Goal: Task Accomplishment & Management: Manage account settings

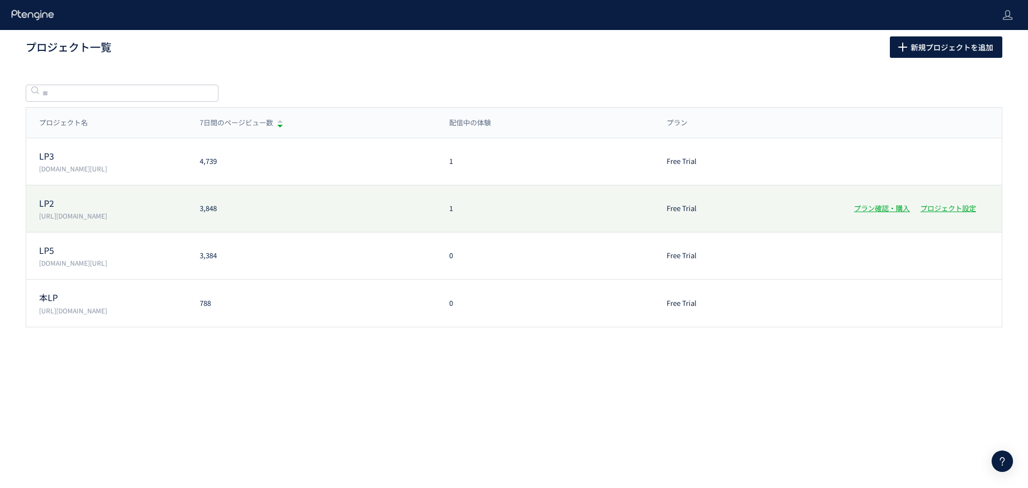
click at [461, 213] on div "1" at bounding box center [546, 209] width 218 height 10
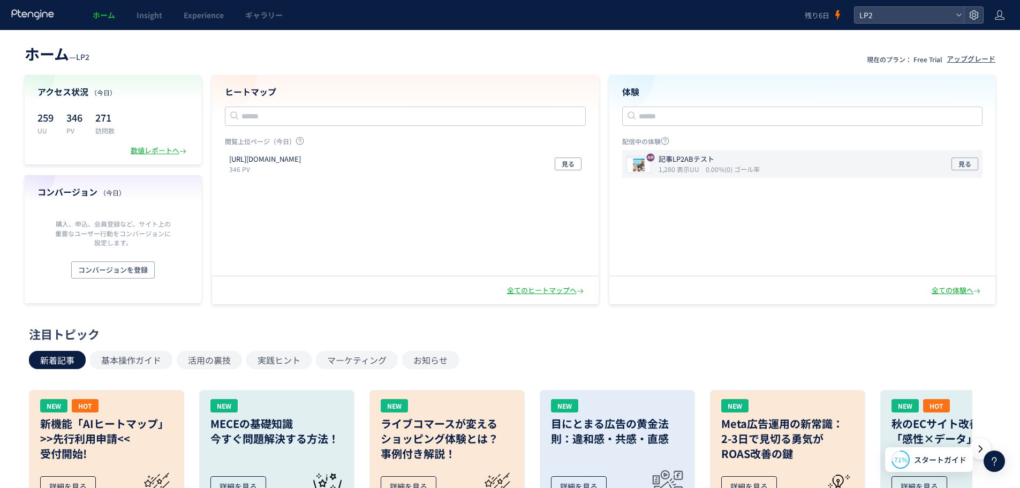
click at [735, 174] on div "記事LP2ABテスト 1,280 表示UU 0.00%(0) ゴール率 見る" at bounding box center [802, 164] width 361 height 28
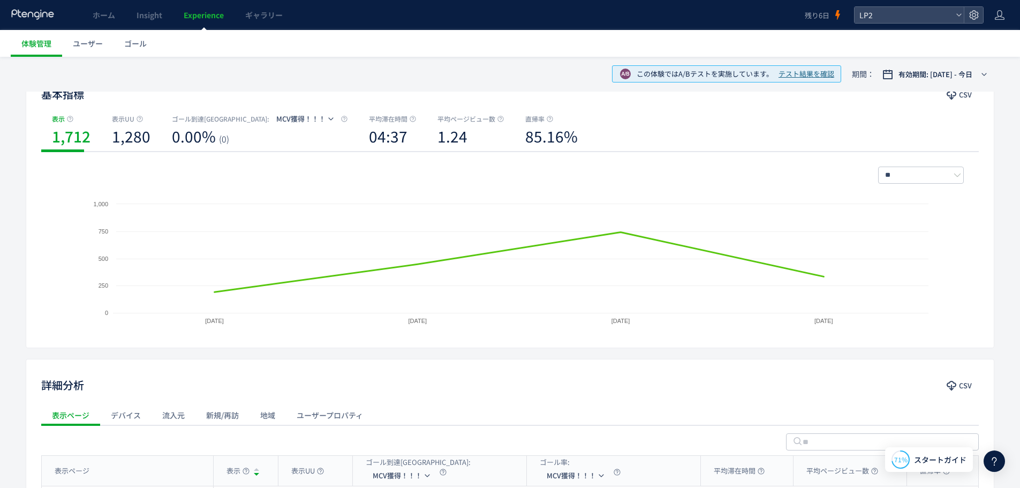
scroll to position [266, 0]
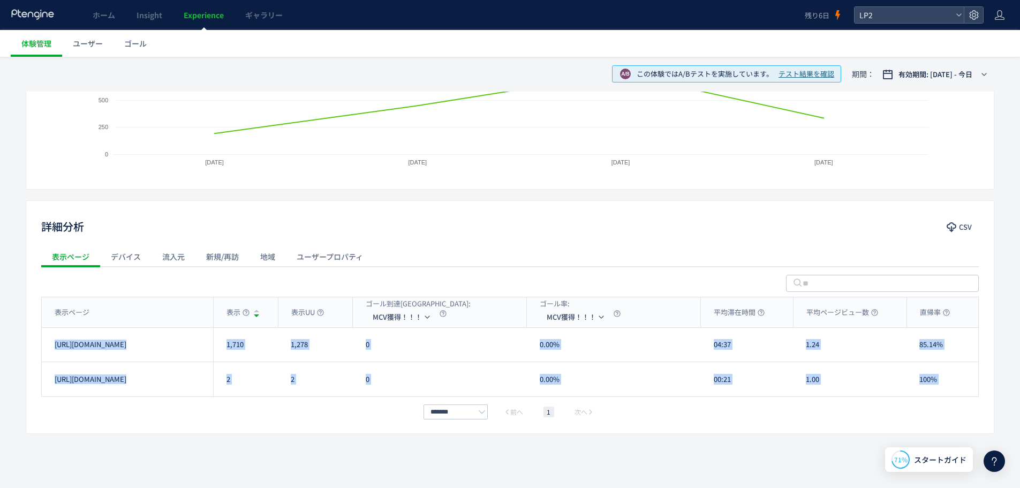
drag, startPoint x: 225, startPoint y: 346, endPoint x: 344, endPoint y: 409, distance: 134.9
click at [344, 409] on div "表示ページ 表示 表示UU ゴール到達[GEOGRAPHIC_DATA]: MCV獲得！！！ ゴール率: MCV獲得！！！ 平均滞在時間 平均ページビュー数 …" at bounding box center [510, 358] width 938 height 122
click at [292, 429] on div "詳細分析 CSV 表示ページ デバイス 流入元 新規/再訪 地域 ユーザープロパティ 表示ページ 表示 表示UU ゴール到達[GEOGRAPHIC_DATA]…" at bounding box center [510, 317] width 969 height 234
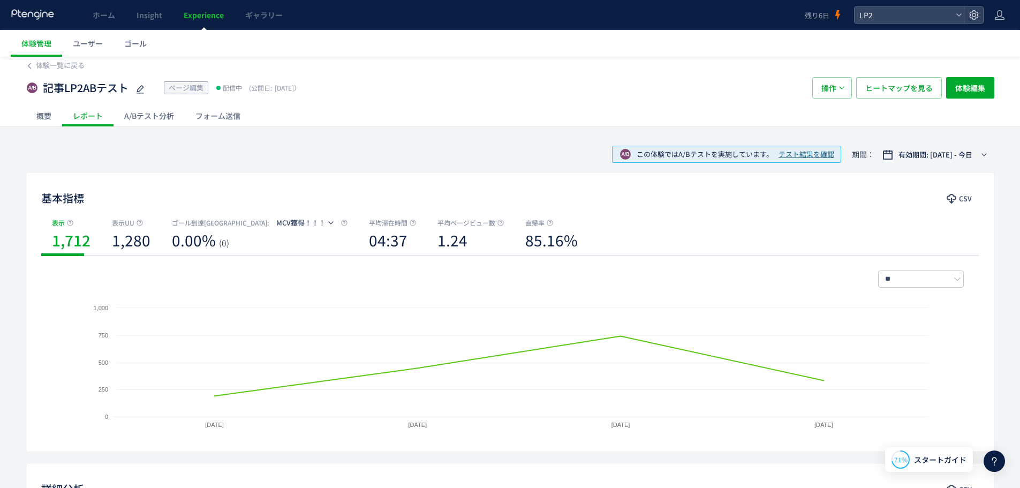
scroll to position [0, 0]
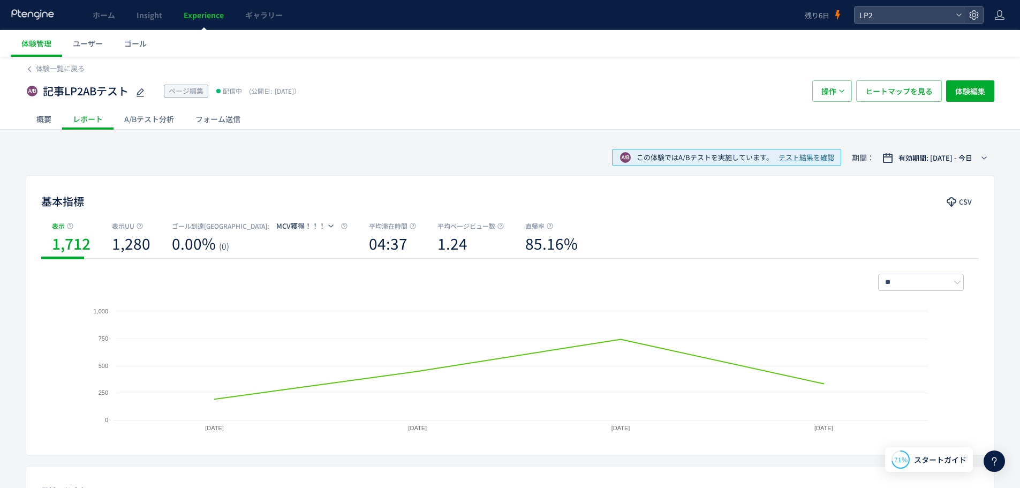
click at [170, 124] on div "A/Bテスト分析" at bounding box center [149, 118] width 71 height 21
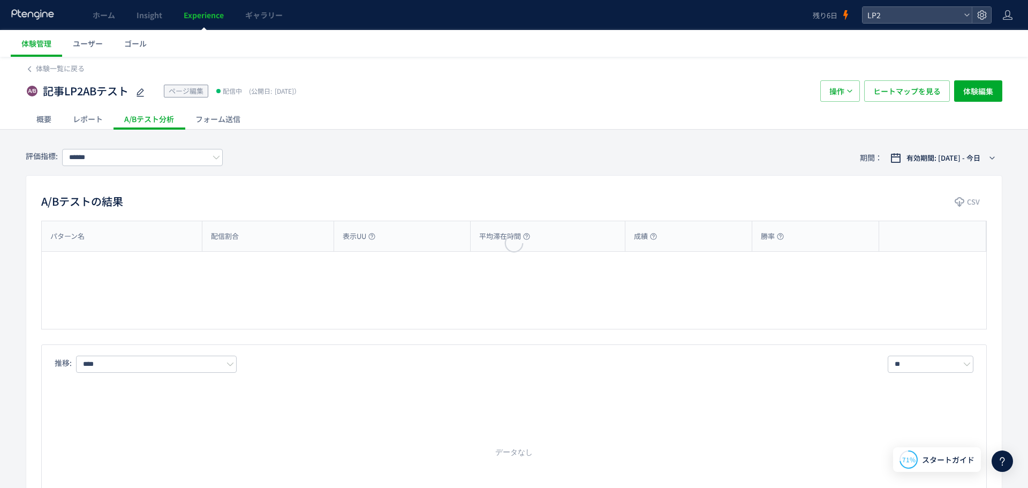
type input "********"
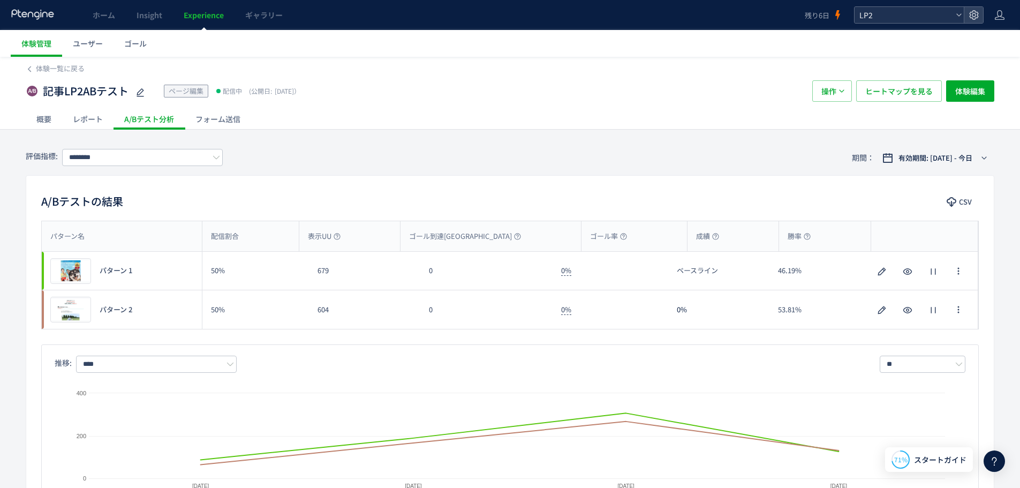
click at [934, 20] on span "LP2" at bounding box center [903, 15] width 95 height 16
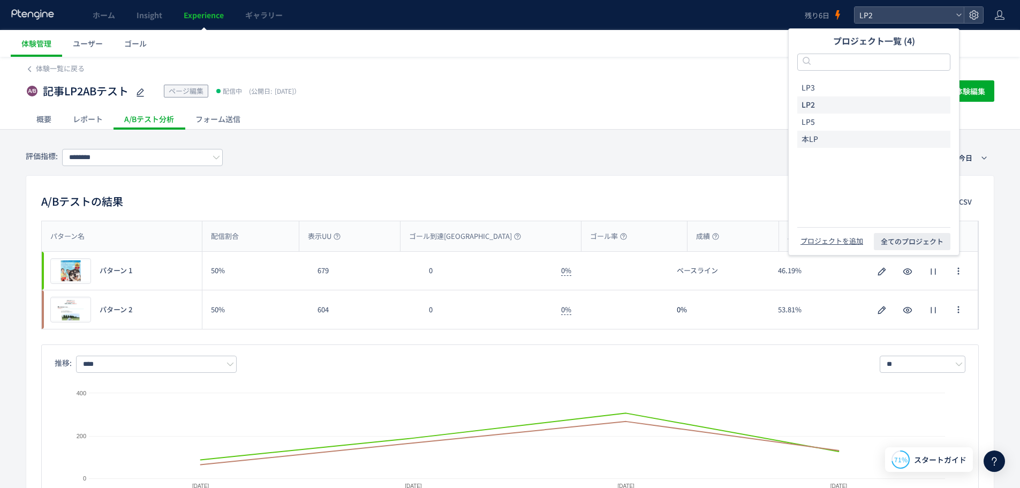
click at [830, 132] on li "本LP" at bounding box center [874, 139] width 153 height 17
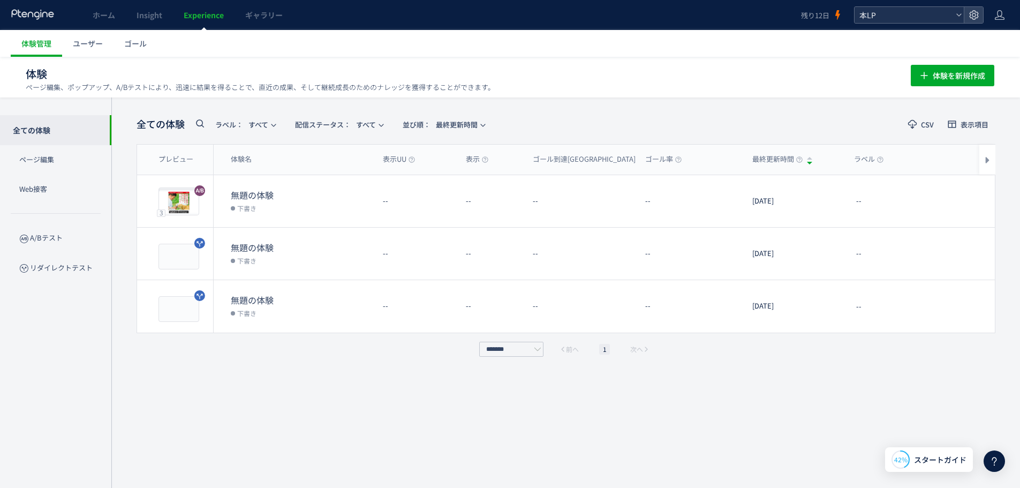
click at [955, 20] on div "本LP" at bounding box center [909, 15] width 109 height 16
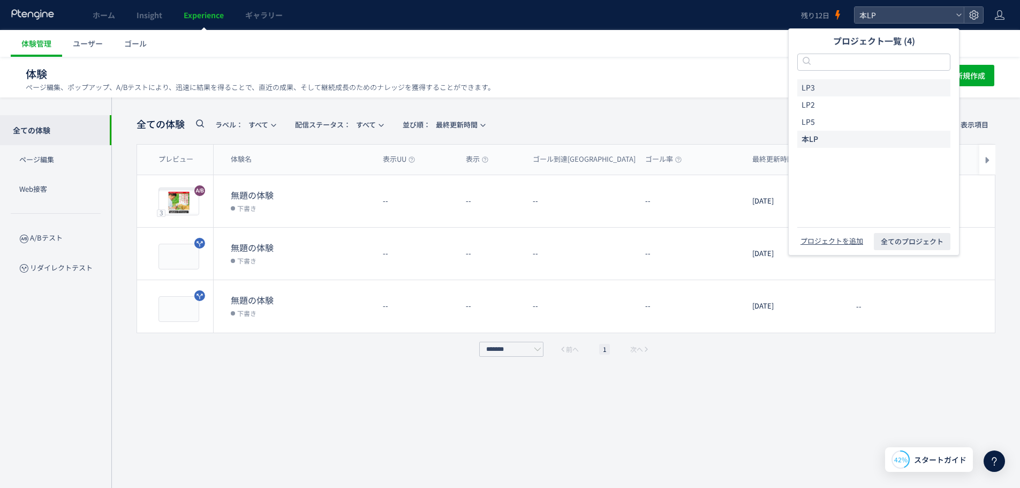
click at [831, 87] on li "LP3" at bounding box center [874, 87] width 153 height 17
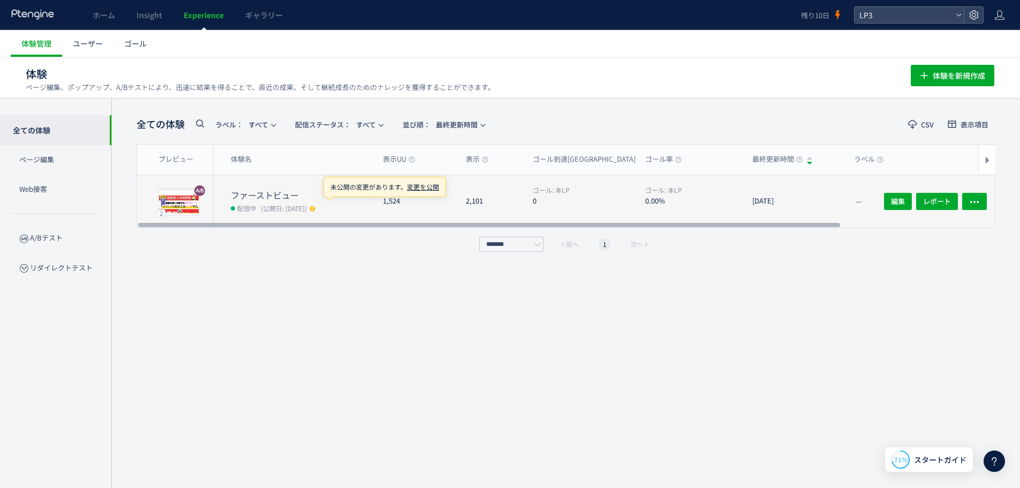
click at [295, 208] on span "(公開日: [DATE])" at bounding box center [284, 208] width 46 height 9
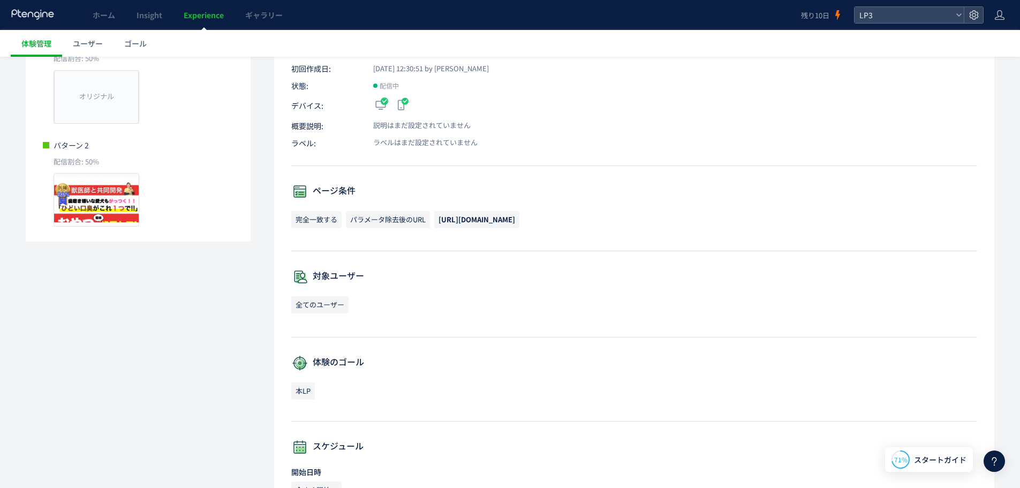
scroll to position [9, 0]
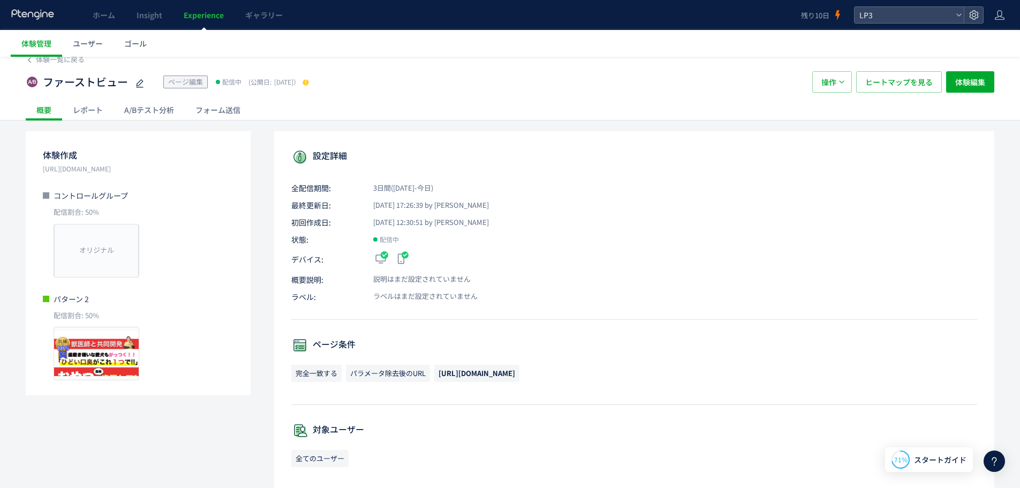
click at [164, 114] on div "A/Bテスト分析" at bounding box center [149, 109] width 71 height 21
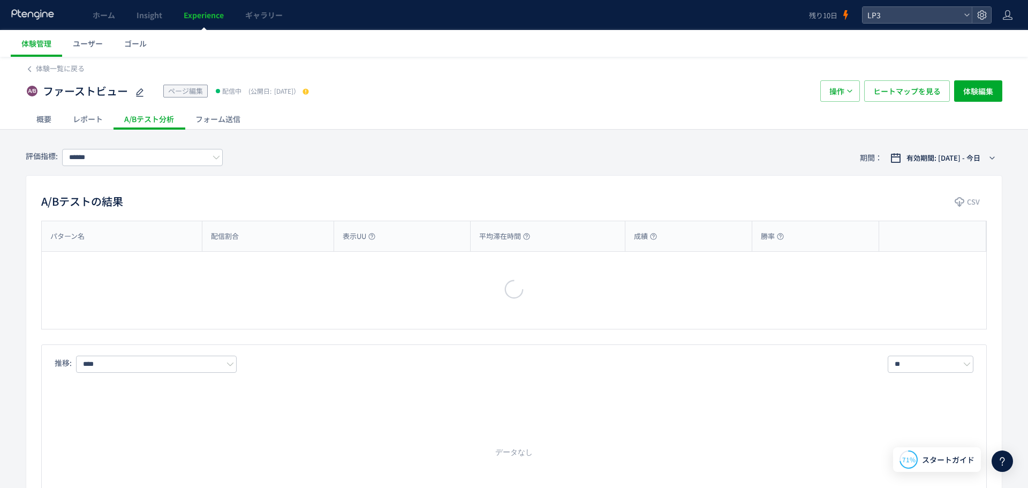
type input "***"
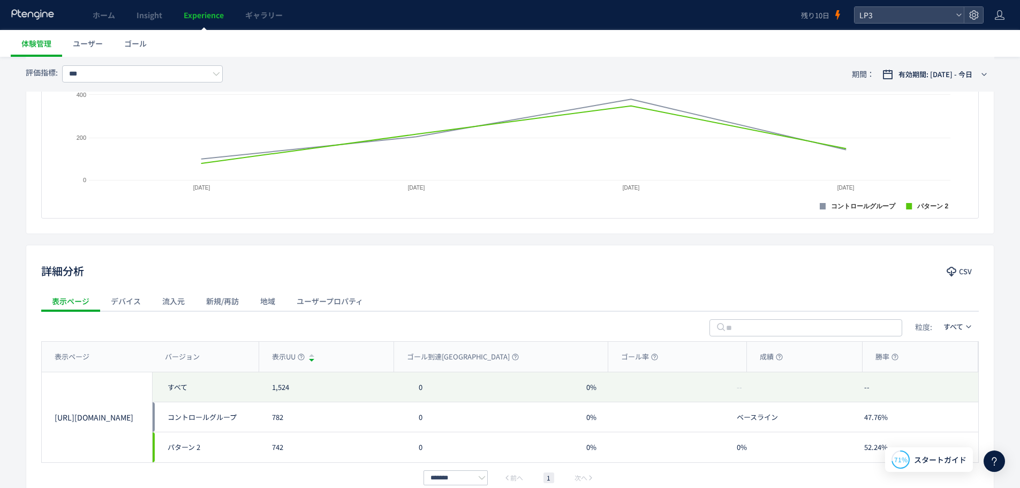
scroll to position [364, 0]
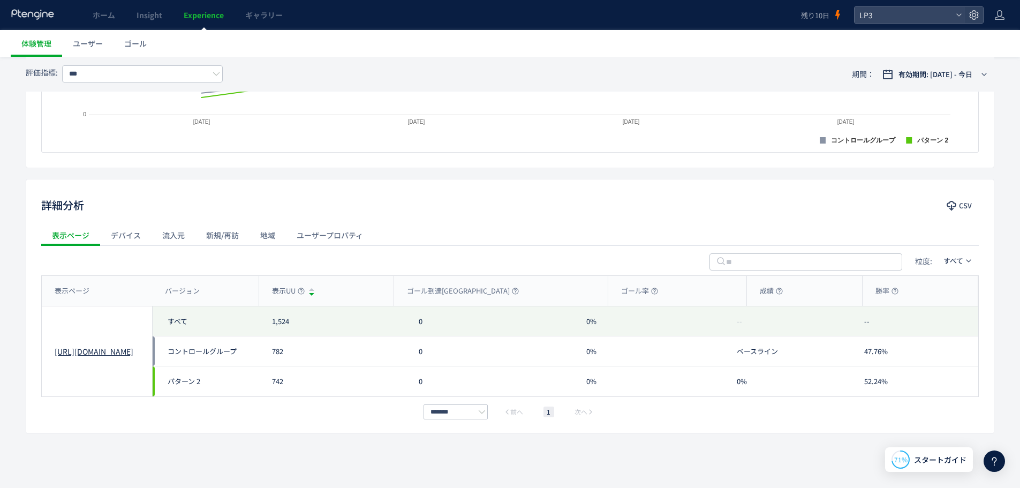
click at [95, 351] on link "[URL][DOMAIN_NAME]" at bounding box center [97, 351] width 85 height 11
click at [138, 239] on div "デバイス" at bounding box center [125, 234] width 51 height 21
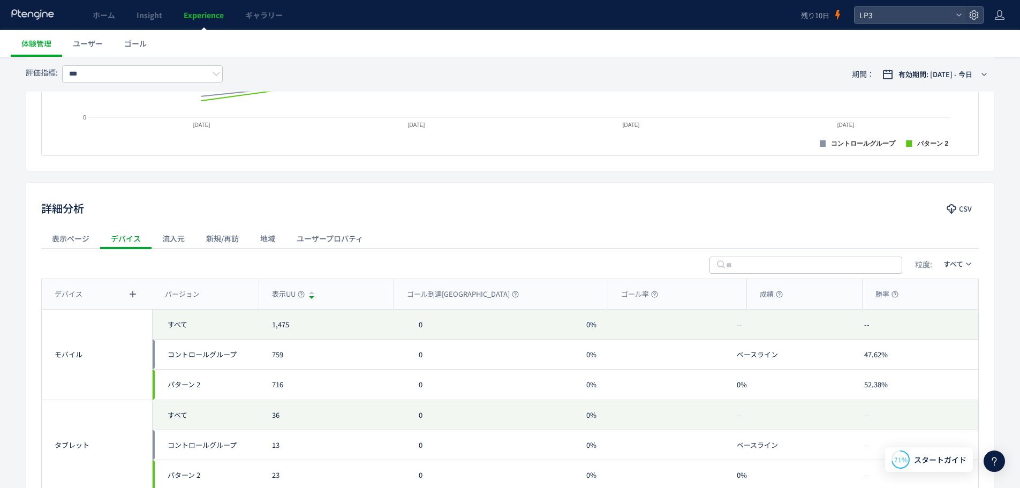
scroll to position [96, 0]
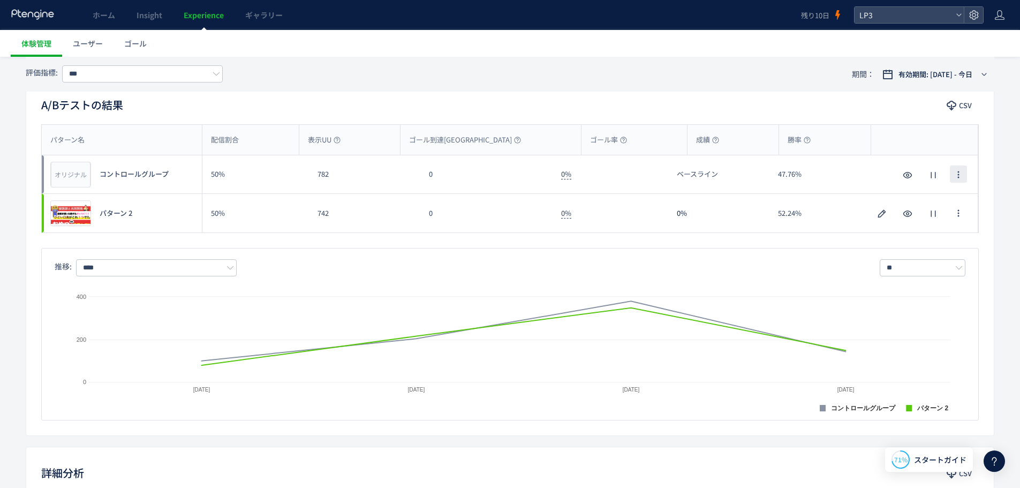
click at [962, 171] on icon "button" at bounding box center [958, 174] width 9 height 9
click at [48, 44] on span "体験管理" at bounding box center [36, 43] width 30 height 11
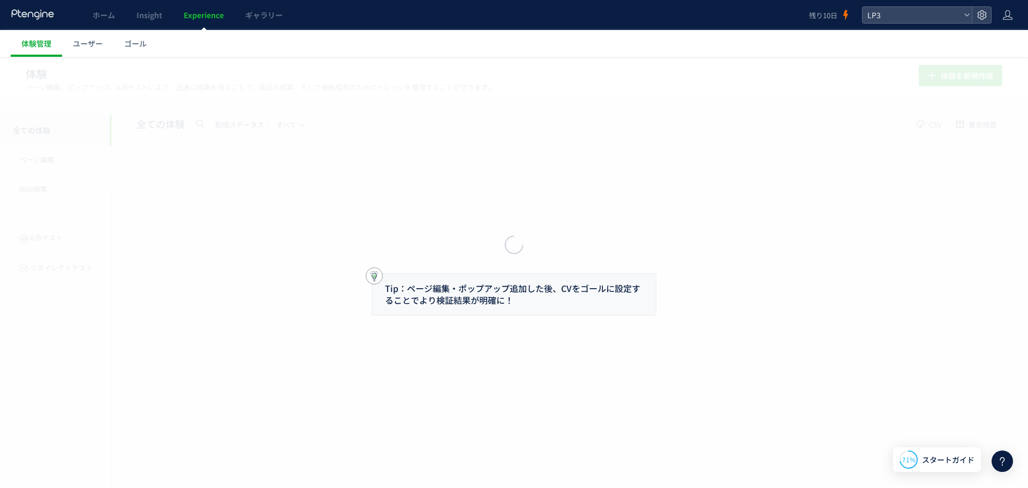
click at [102, 13] on div at bounding box center [514, 244] width 1028 height 488
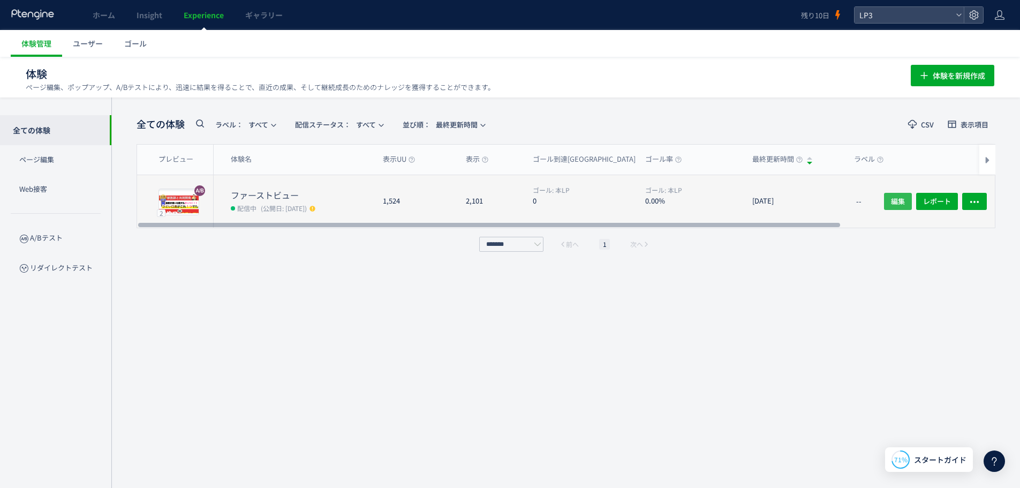
click at [905, 200] on span "編集" at bounding box center [898, 201] width 14 height 17
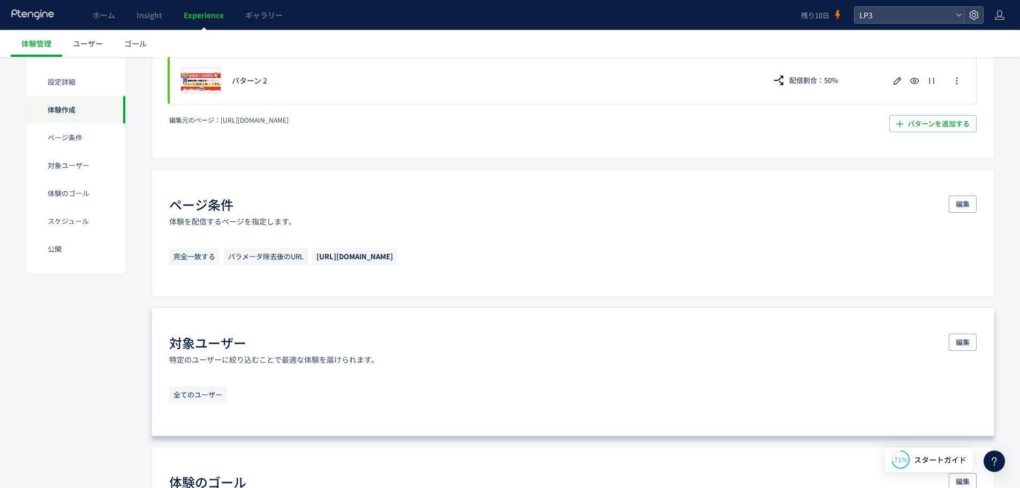
scroll to position [375, 0]
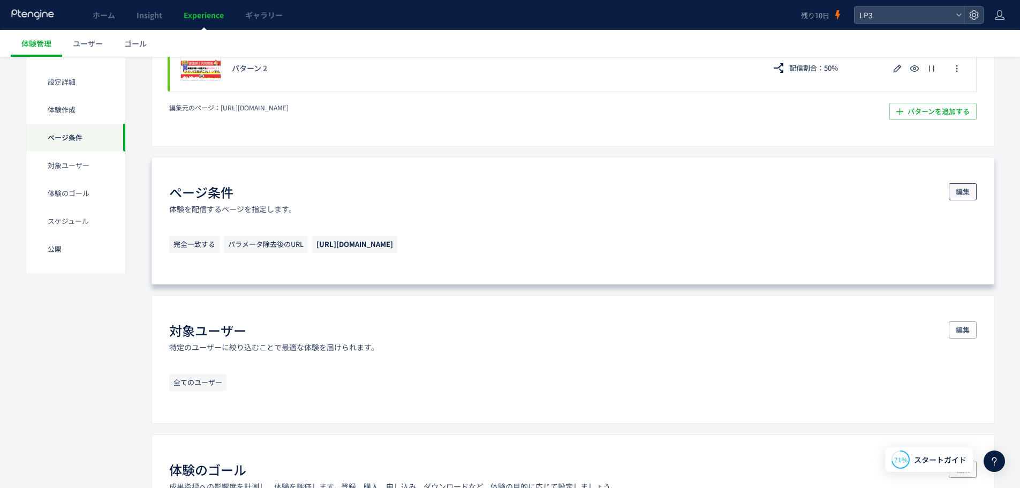
click at [954, 190] on button "編集" at bounding box center [963, 191] width 28 height 17
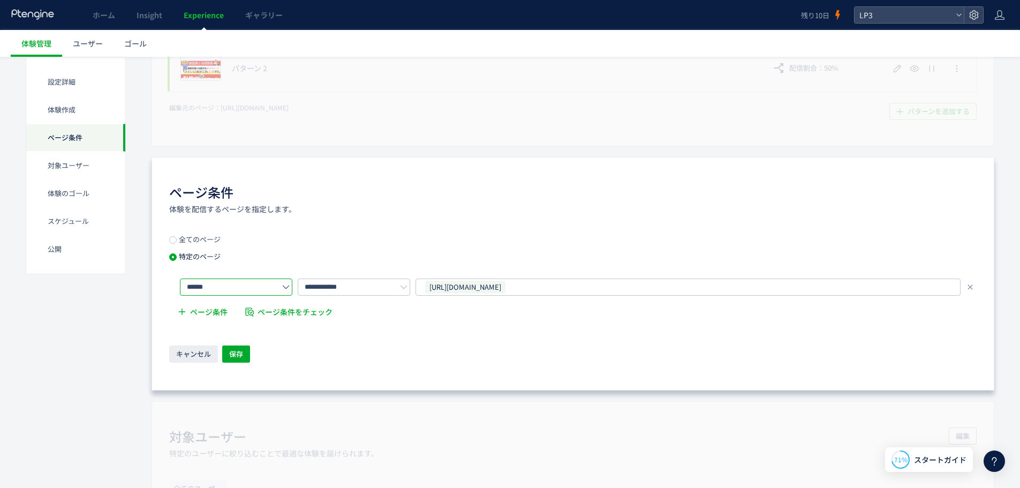
click at [262, 279] on input "******" at bounding box center [236, 287] width 112 height 17
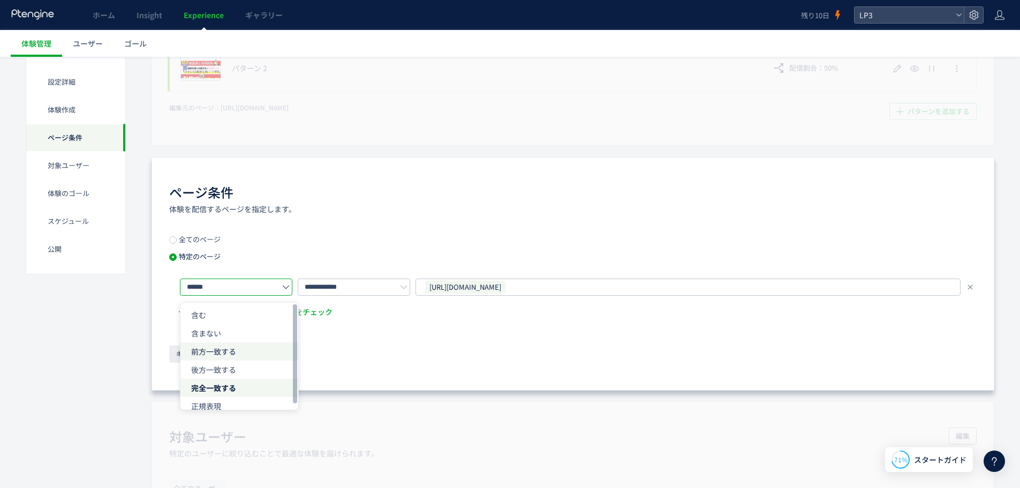
click at [247, 355] on li "前方一致する" at bounding box center [240, 351] width 118 height 18
type input "******"
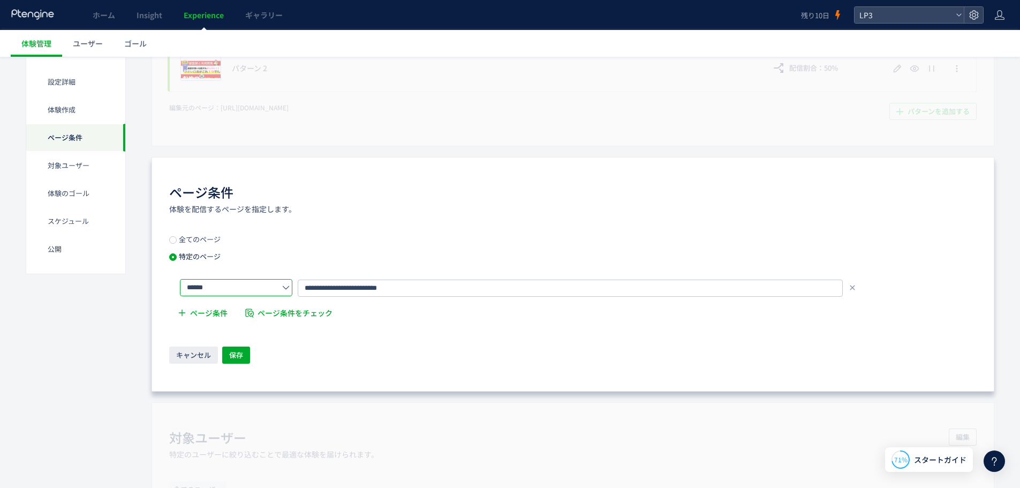
click at [207, 241] on span "全てのページ" at bounding box center [199, 239] width 44 height 10
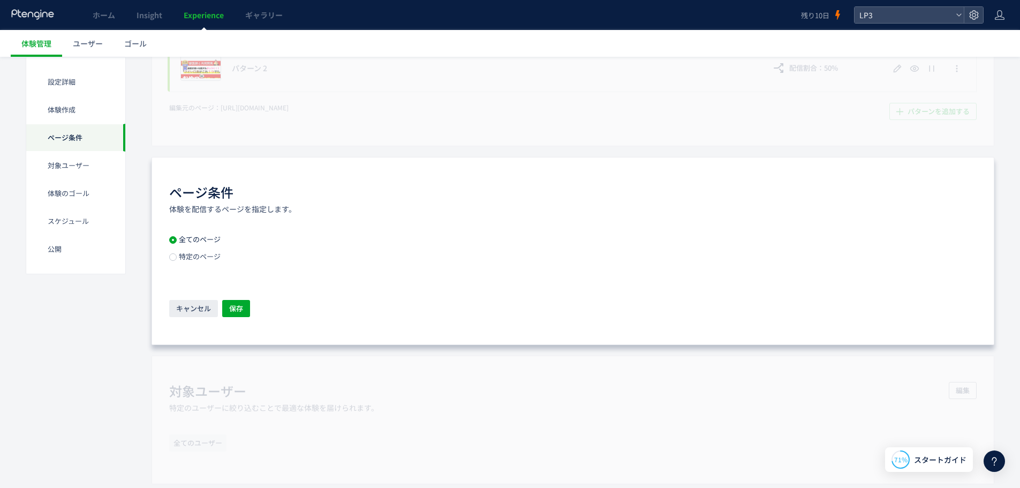
click at [206, 258] on span "特定のページ" at bounding box center [199, 256] width 44 height 10
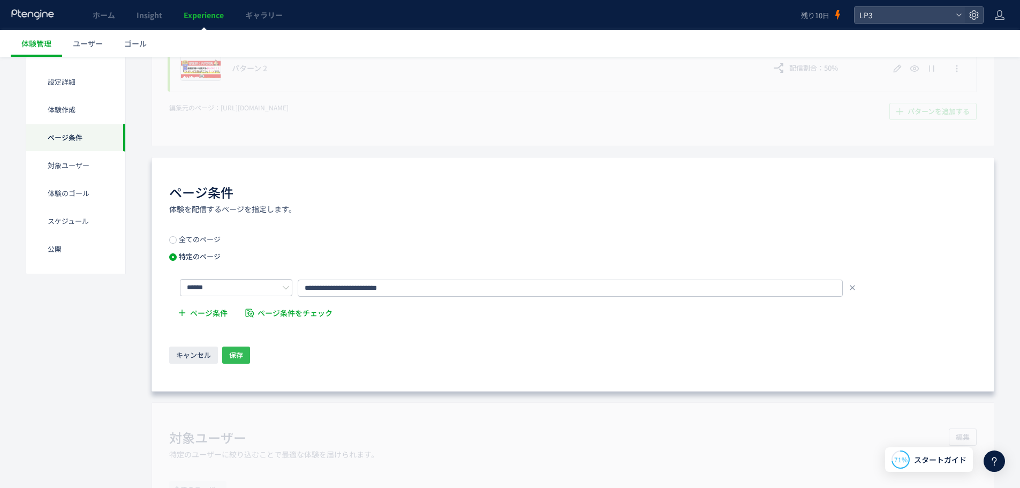
click at [245, 352] on button "保存" at bounding box center [236, 355] width 28 height 17
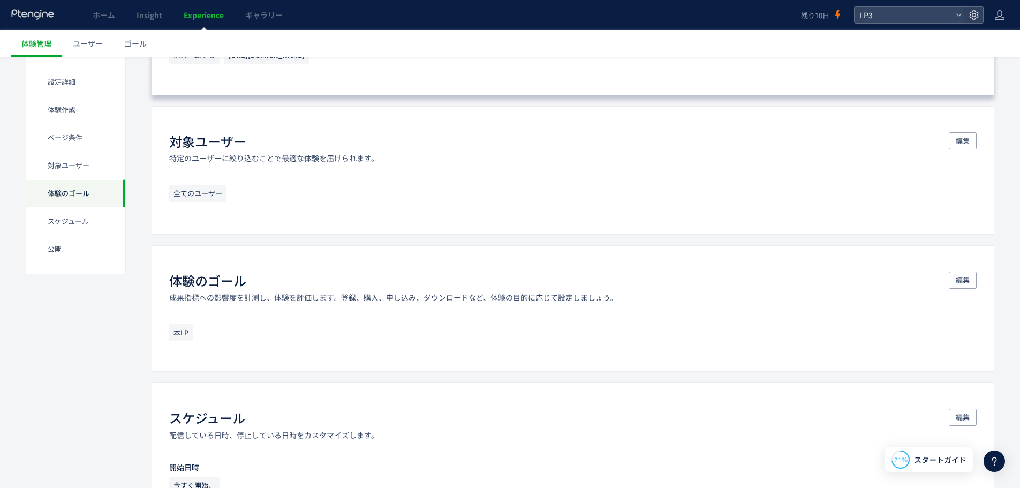
scroll to position [652, 0]
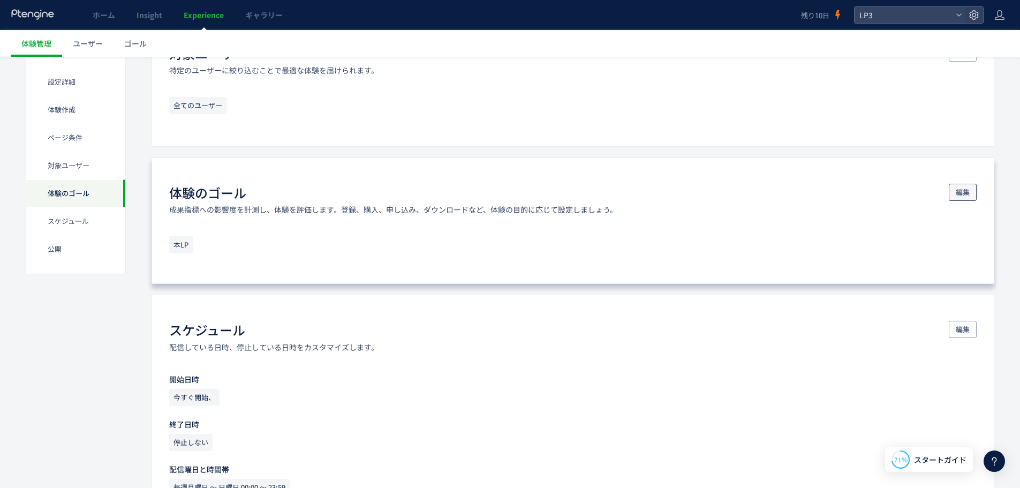
click at [953, 187] on button "編集" at bounding box center [963, 192] width 28 height 17
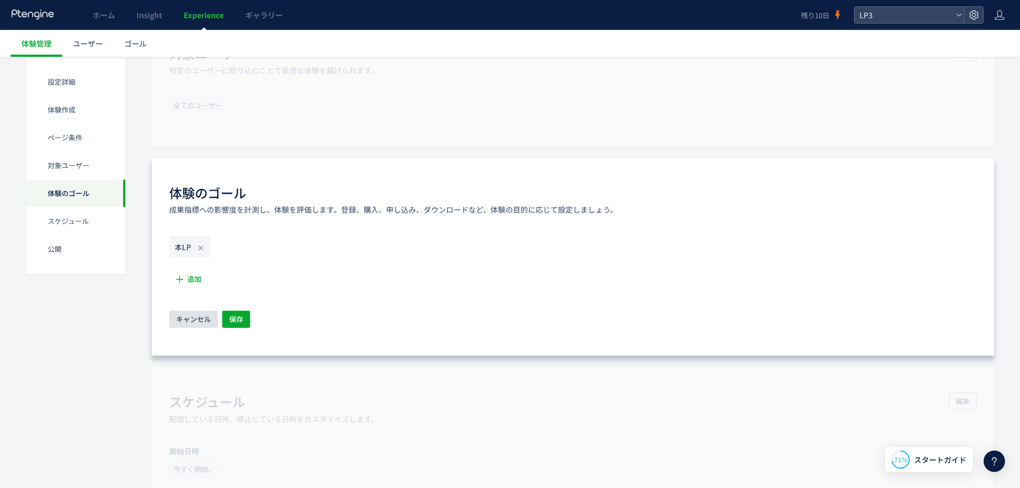
click at [201, 313] on span "キャンセル" at bounding box center [193, 319] width 35 height 17
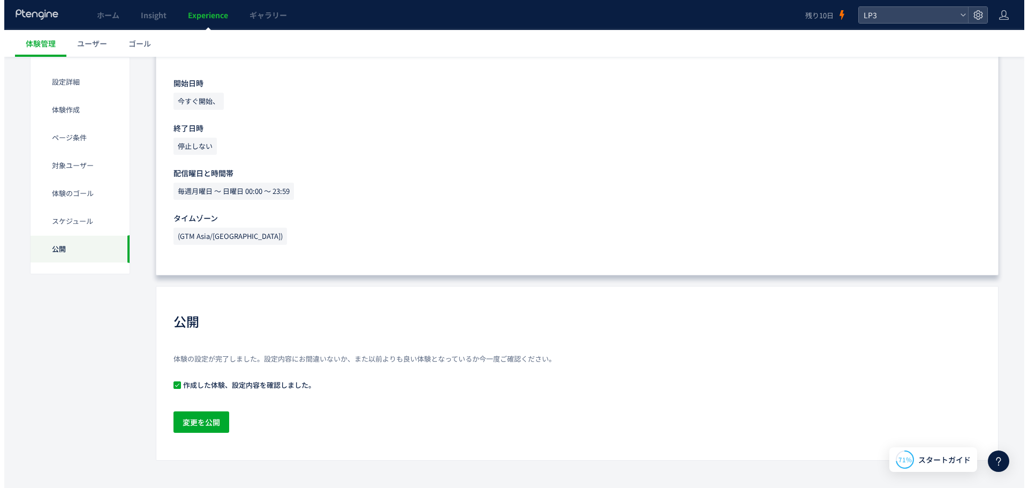
scroll to position [953, 0]
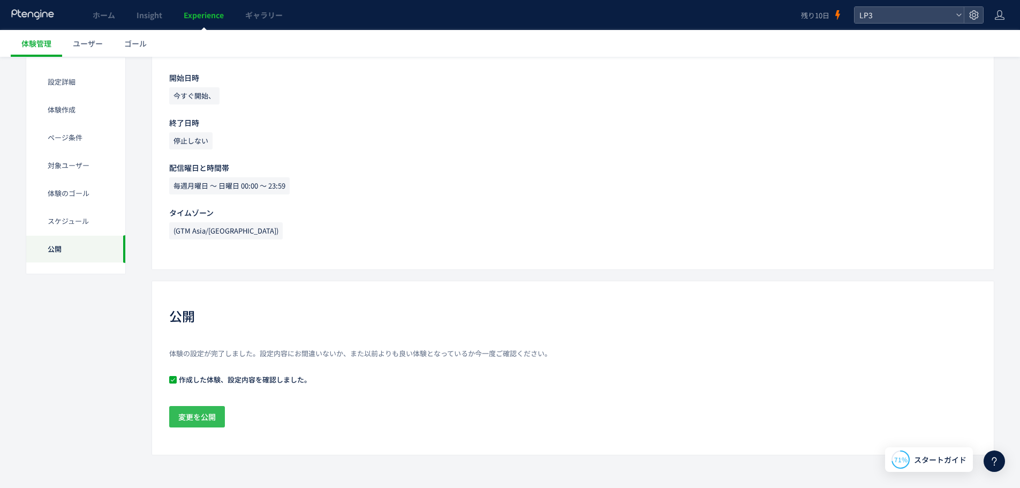
click at [210, 414] on span "変更を公開" at bounding box center [196, 416] width 37 height 21
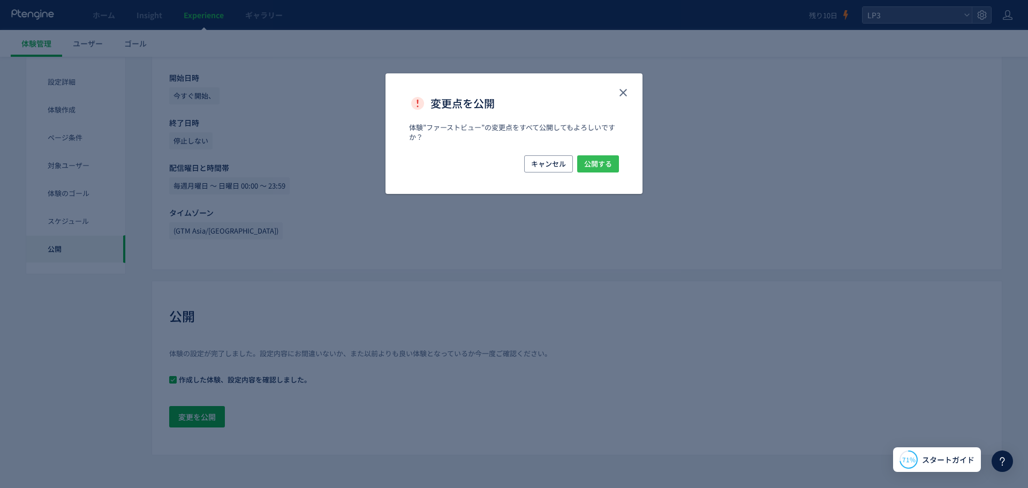
click at [611, 164] on span "公開する" at bounding box center [598, 163] width 28 height 17
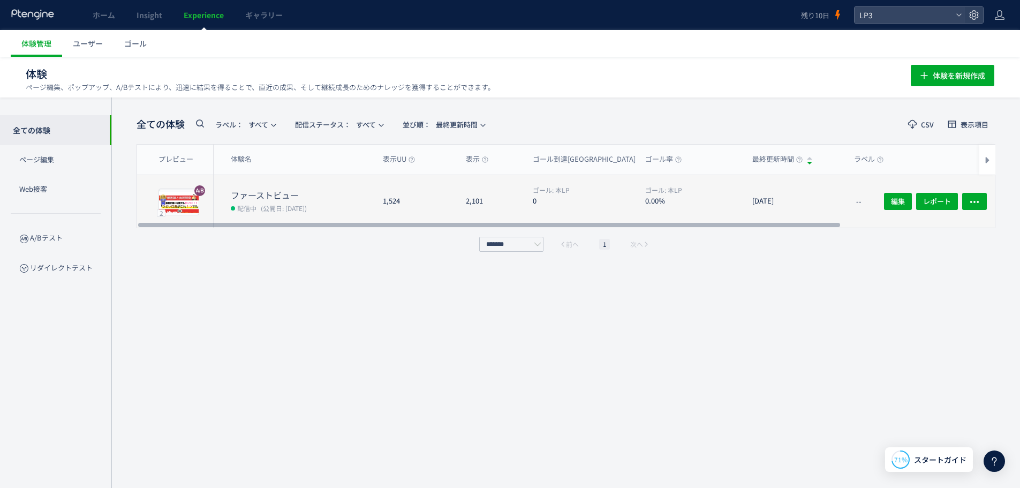
click at [370, 203] on dd "配信中 (公開日: [DATE])" at bounding box center [303, 208] width 144 height 14
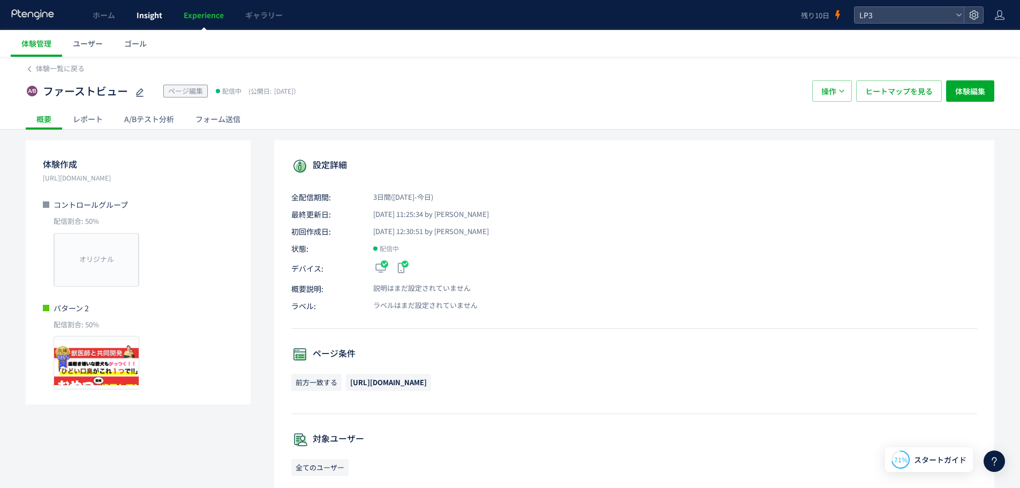
click at [152, 20] on span "Insight" at bounding box center [150, 15] width 26 height 11
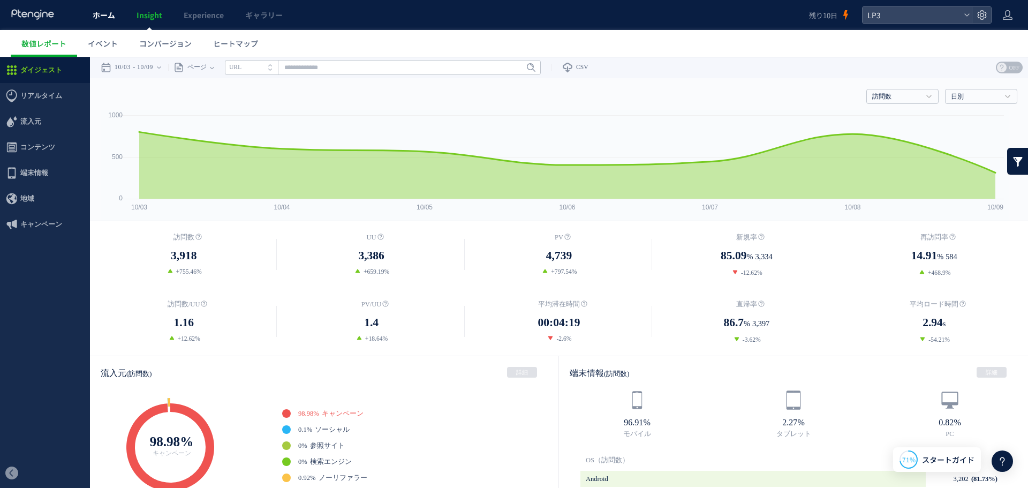
click at [104, 14] on span "ホーム" at bounding box center [104, 15] width 22 height 11
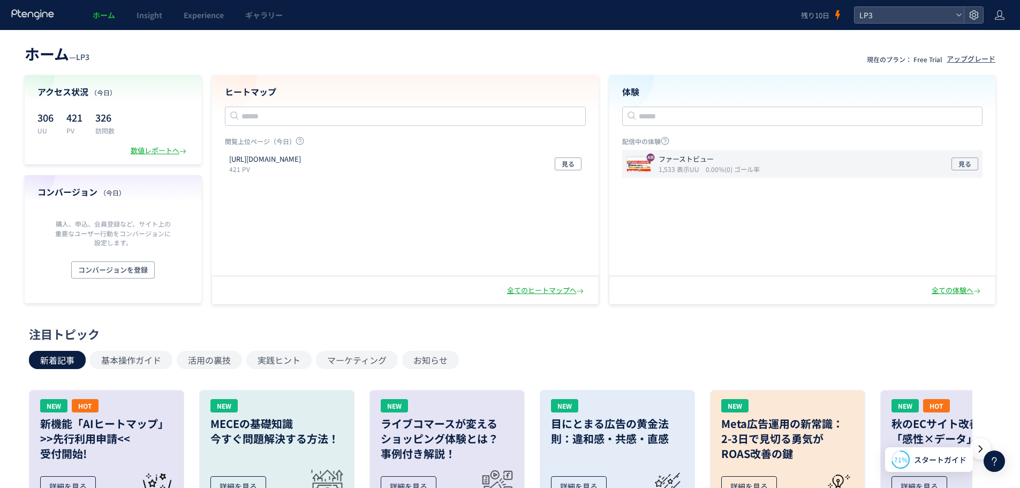
click at [888, 169] on div "ファーストビュー 1,533 表示UU 0.00%(0) ゴール率 見る" at bounding box center [802, 164] width 361 height 28
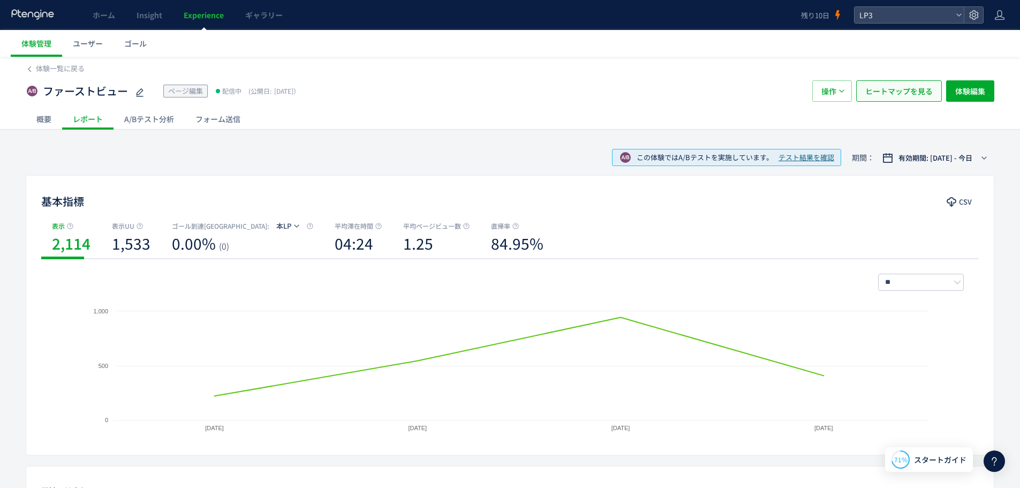
click at [910, 100] on span "ヒートマップを見る" at bounding box center [899, 90] width 67 height 21
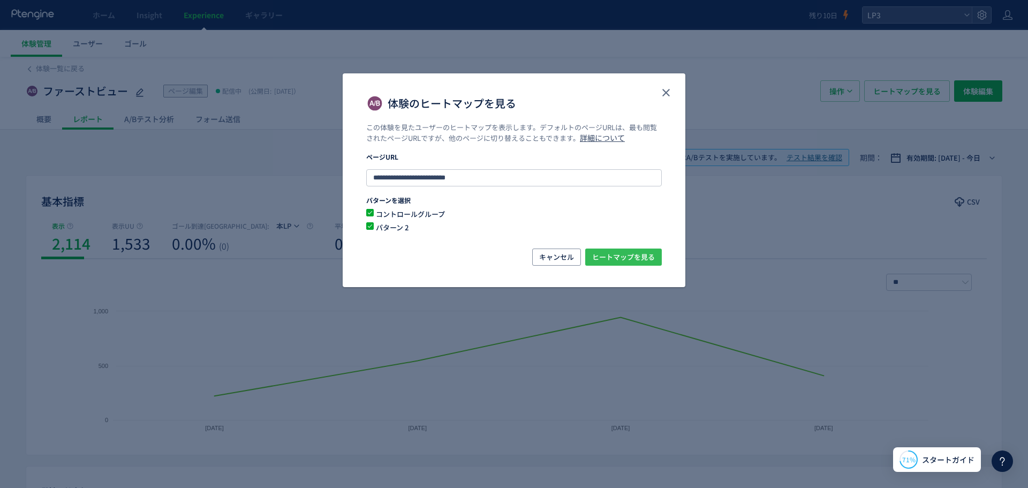
click at [634, 254] on span "ヒートマップを見る" at bounding box center [623, 257] width 63 height 17
click at [668, 88] on icon "close" at bounding box center [666, 92] width 13 height 13
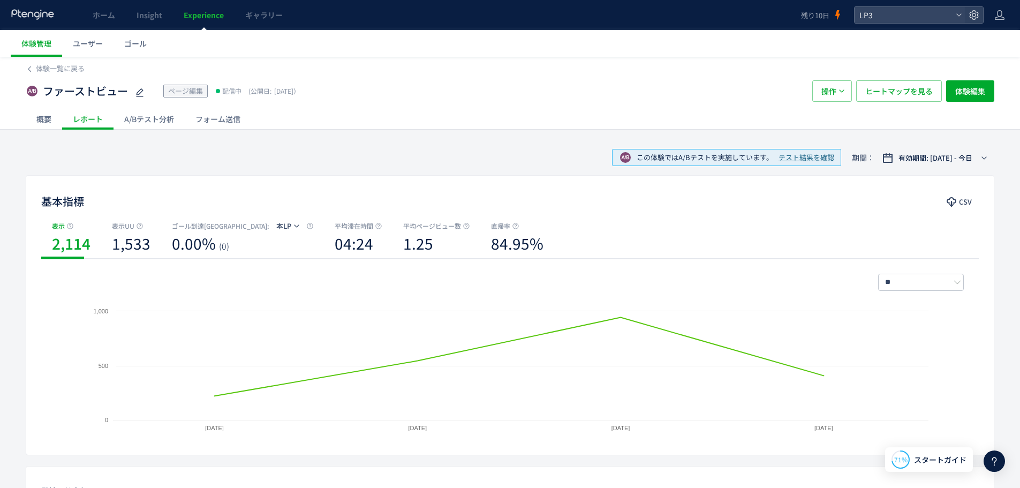
click at [156, 120] on div "A/Bテスト分析" at bounding box center [149, 118] width 71 height 21
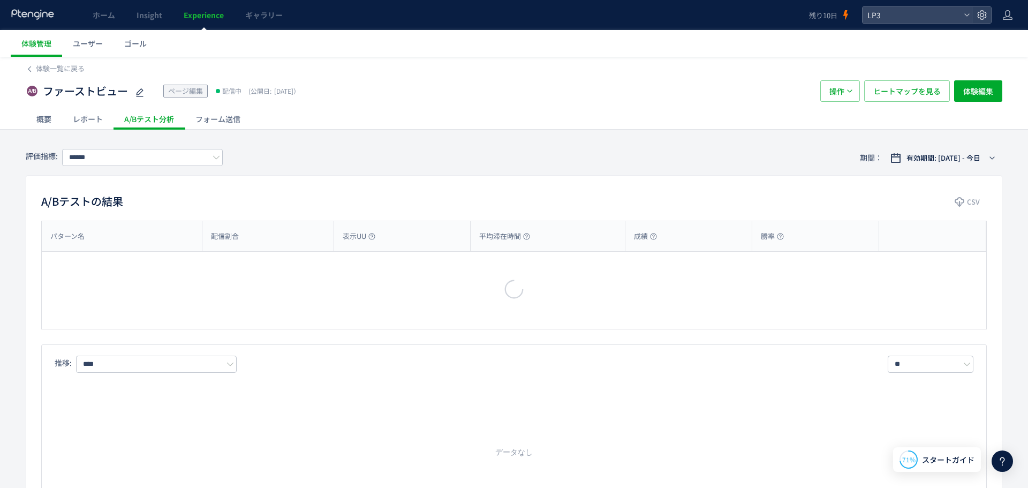
type input "***"
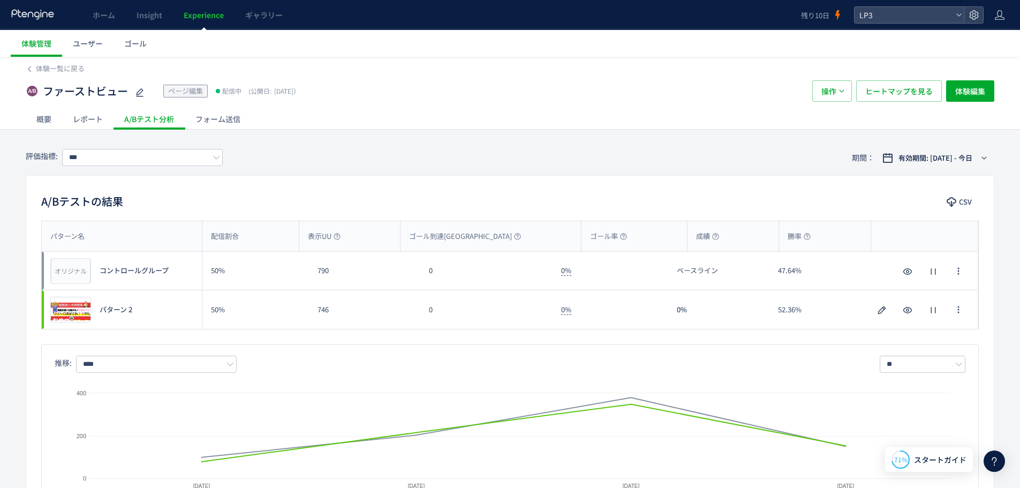
click at [42, 125] on div "概要" at bounding box center [44, 118] width 36 height 21
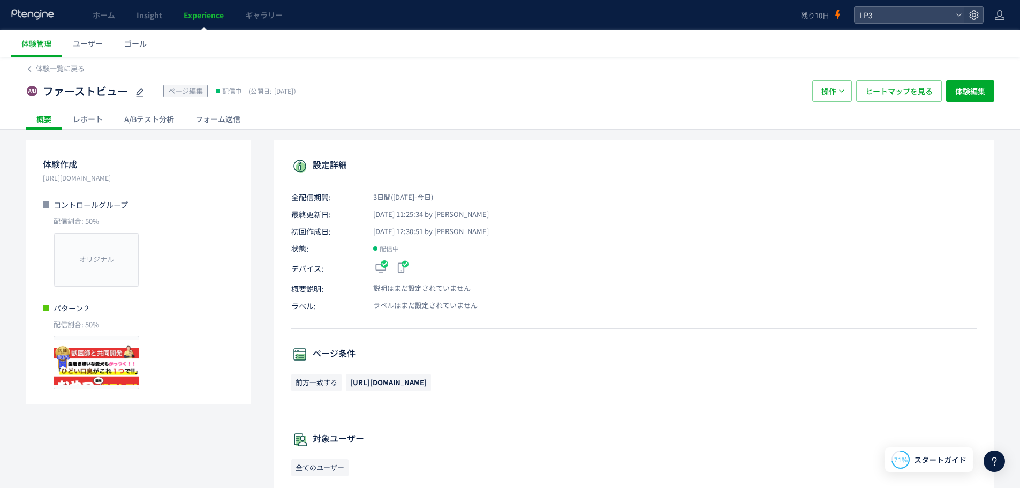
click at [187, 89] on span "ページ編集" at bounding box center [185, 91] width 35 height 10
click at [824, 88] on span "操作" at bounding box center [829, 90] width 15 height 21
click at [828, 159] on li "削除" at bounding box center [832, 162] width 36 height 19
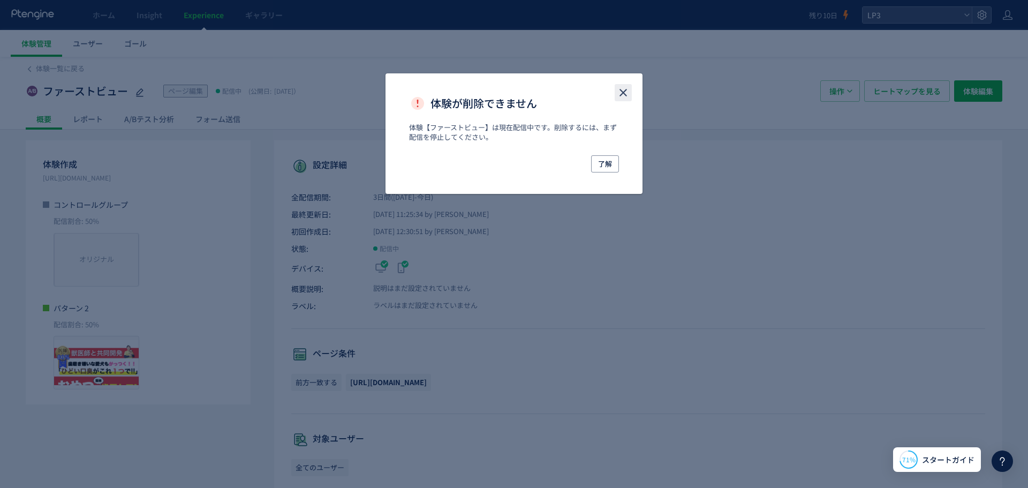
click at [625, 88] on icon "close" at bounding box center [623, 92] width 13 height 13
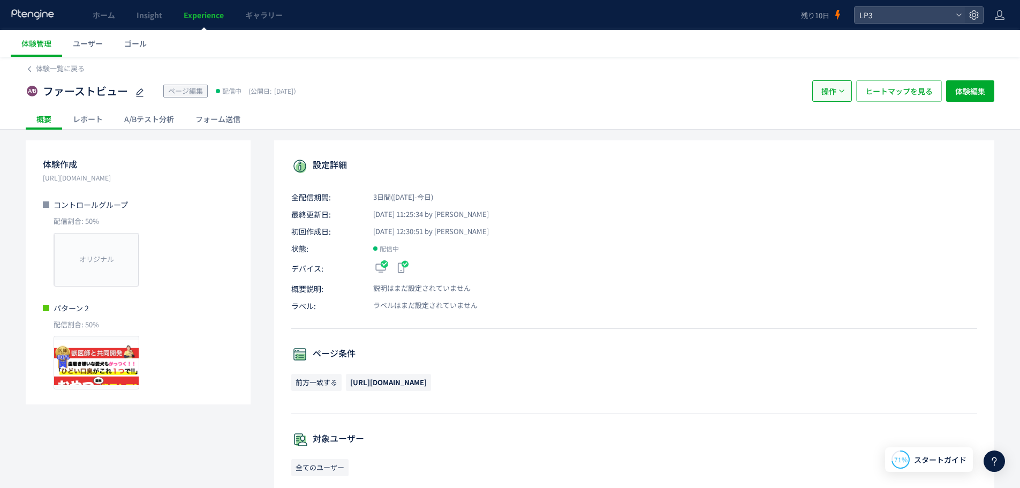
click at [839, 95] on button "操作" at bounding box center [833, 90] width 40 height 21
click at [839, 127] on li "停止" at bounding box center [832, 123] width 36 height 19
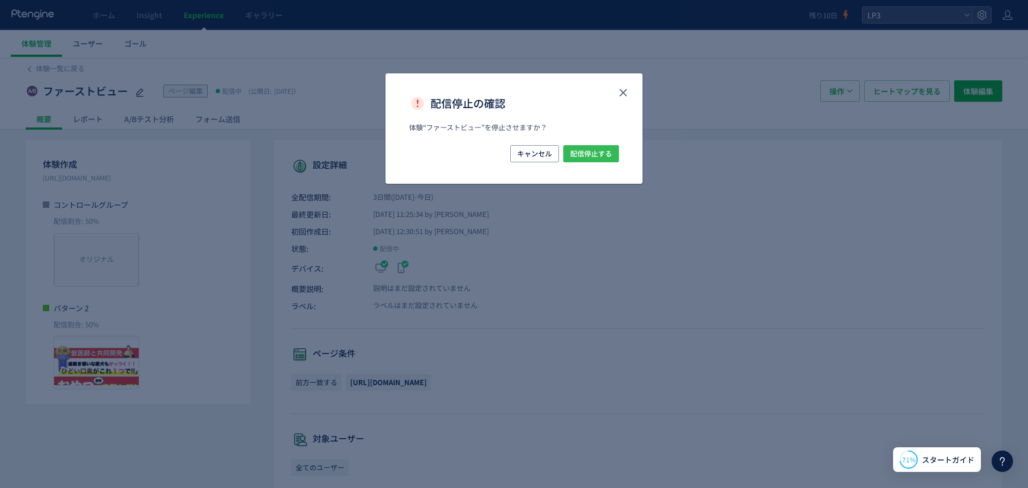
click at [612, 149] on span "配信停止する" at bounding box center [591, 153] width 42 height 17
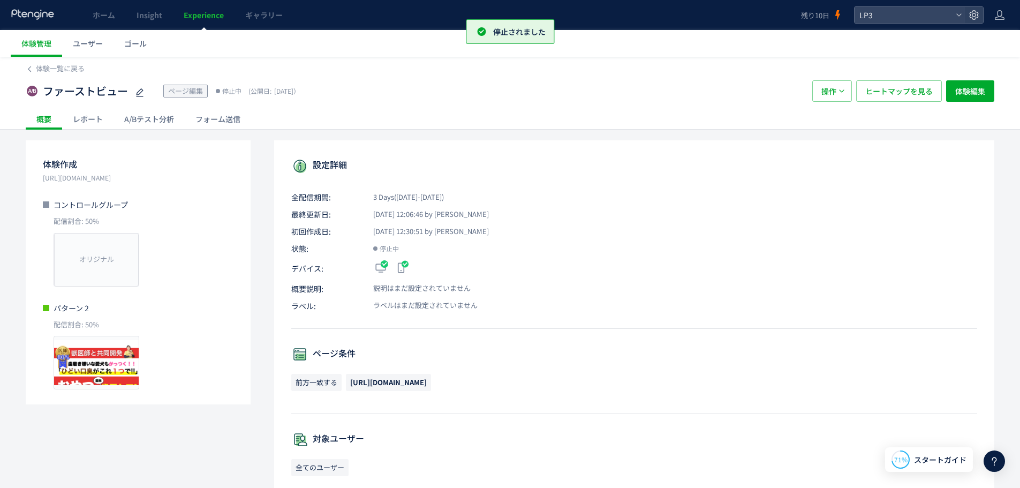
click at [920, 147] on div "設定詳細 全配信期間: 3 Days([DATE]-[DATE]) 最終更新日: [DATE] 12:06:46 by [PERSON_NAME] 初回作成日…" at bounding box center [634, 479] width 720 height 678
click at [94, 126] on div "レポート" at bounding box center [87, 118] width 51 height 21
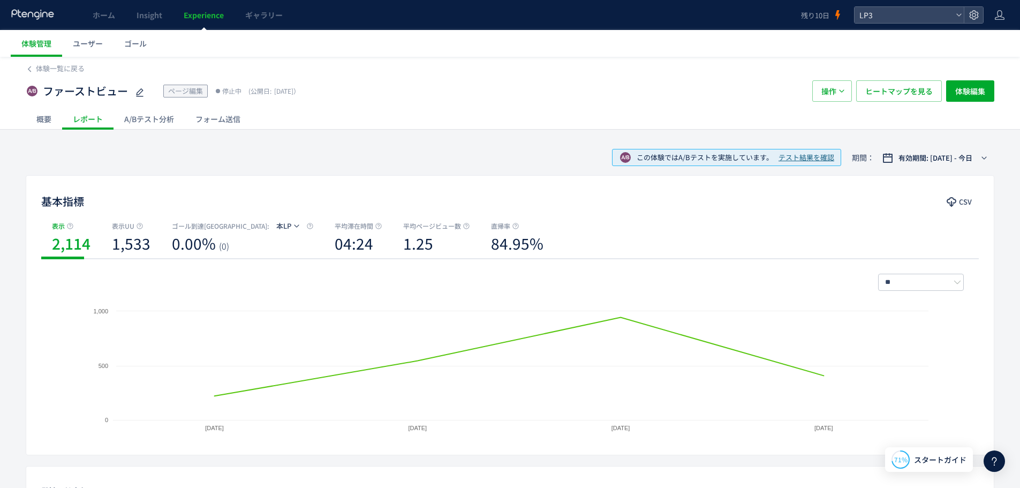
click at [161, 118] on div "A/Bテスト分析" at bounding box center [149, 118] width 71 height 21
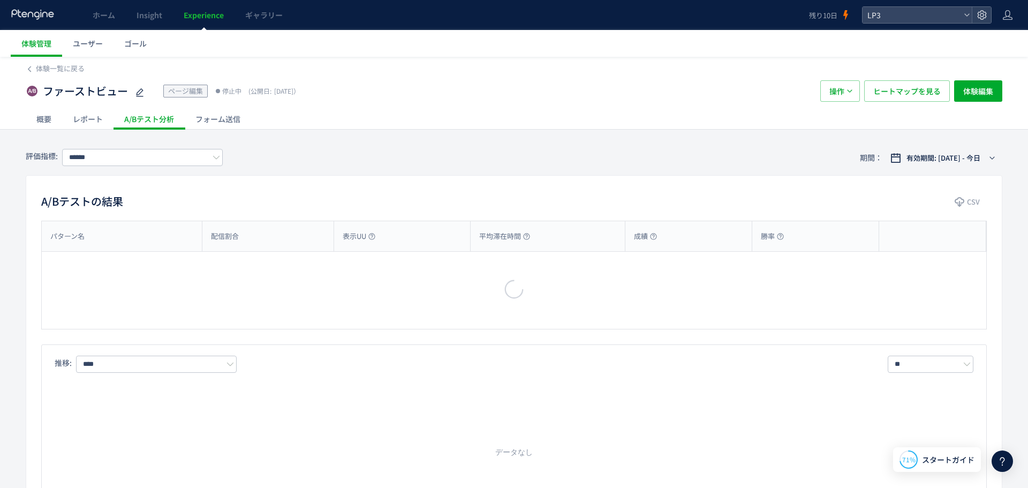
type input "***"
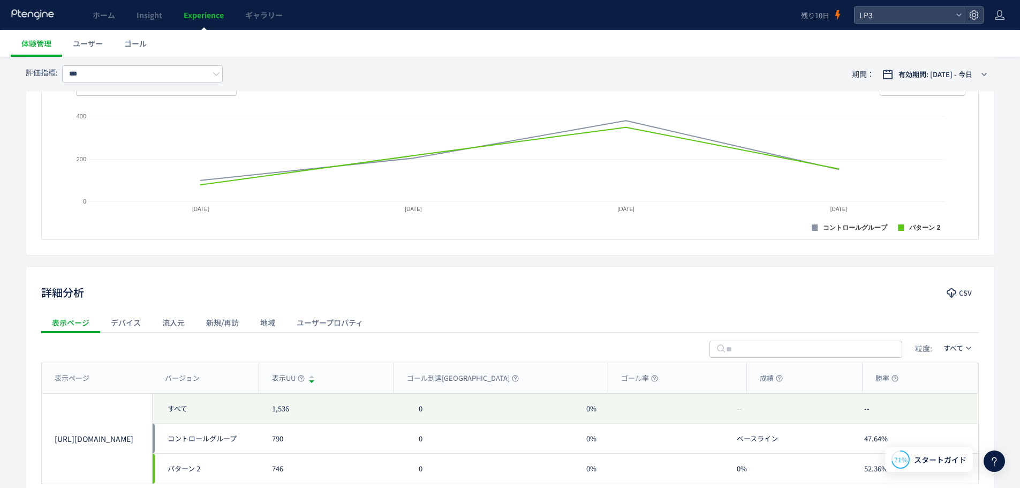
scroll to position [364, 0]
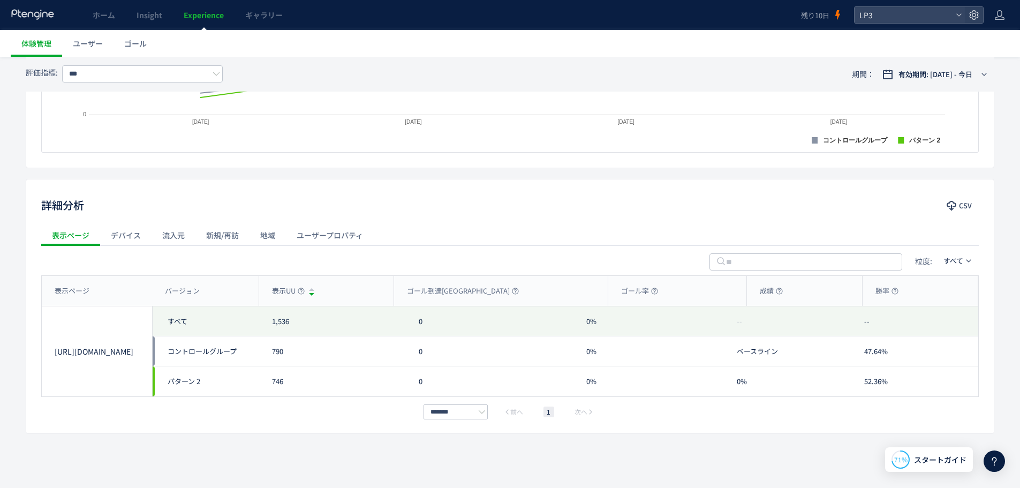
click at [131, 234] on div "デバイス" at bounding box center [125, 234] width 51 height 21
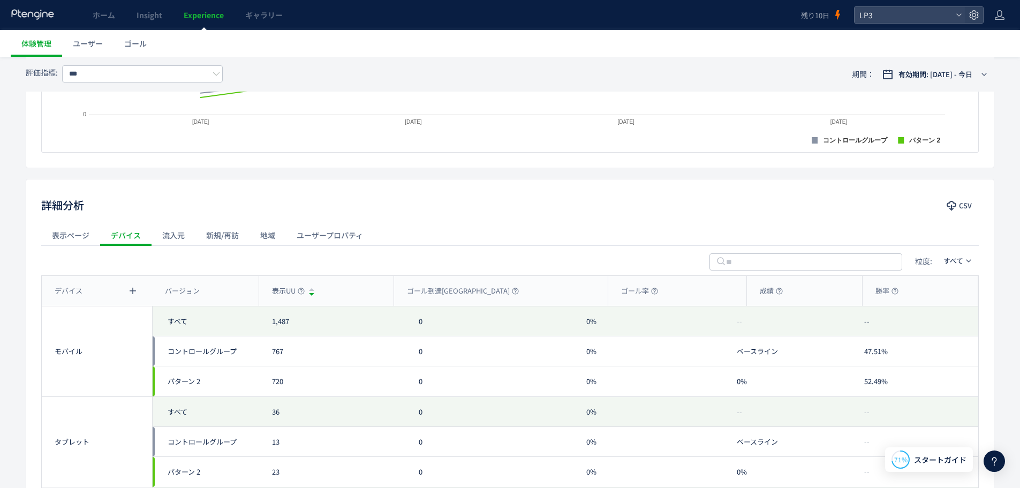
click at [183, 234] on div "流入元" at bounding box center [174, 234] width 44 height 21
click at [230, 239] on div "新規/再訪" at bounding box center [222, 234] width 54 height 21
click at [73, 246] on div "粒度: すべて" at bounding box center [510, 260] width 938 height 30
click at [72, 239] on div "表示ページ" at bounding box center [70, 234] width 59 height 21
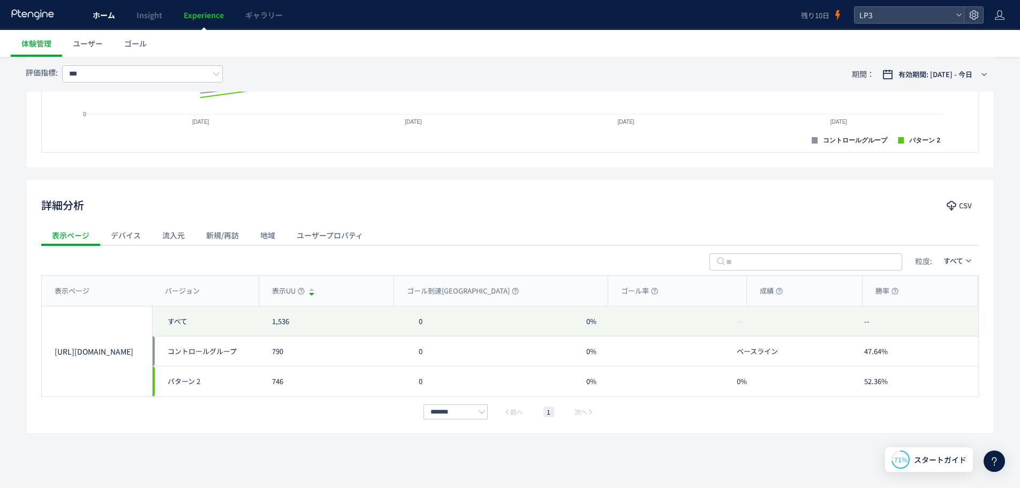
click at [91, 18] on link "ホーム" at bounding box center [104, 15] width 44 height 30
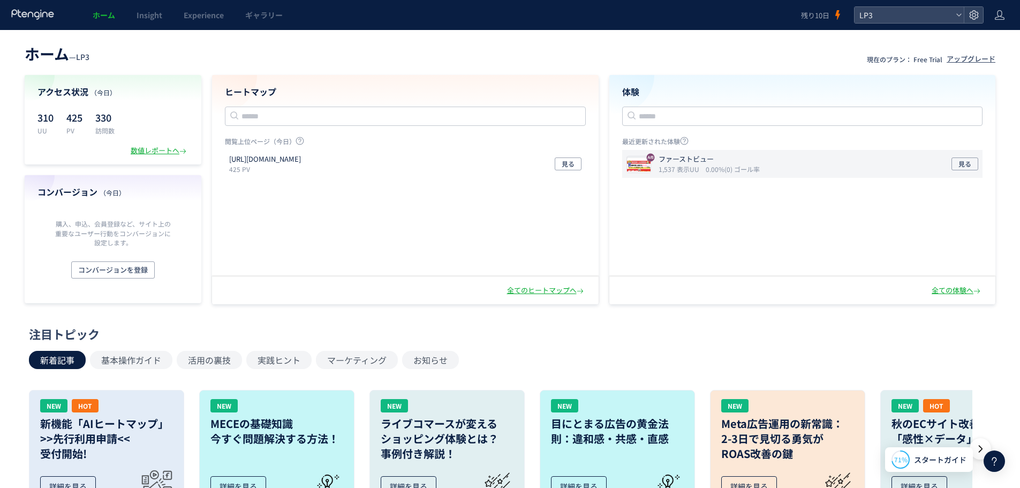
click at [784, 165] on div "ファーストビュー 1,537 表示UU 0.00%(0) ゴール率 見る" at bounding box center [802, 164] width 361 height 28
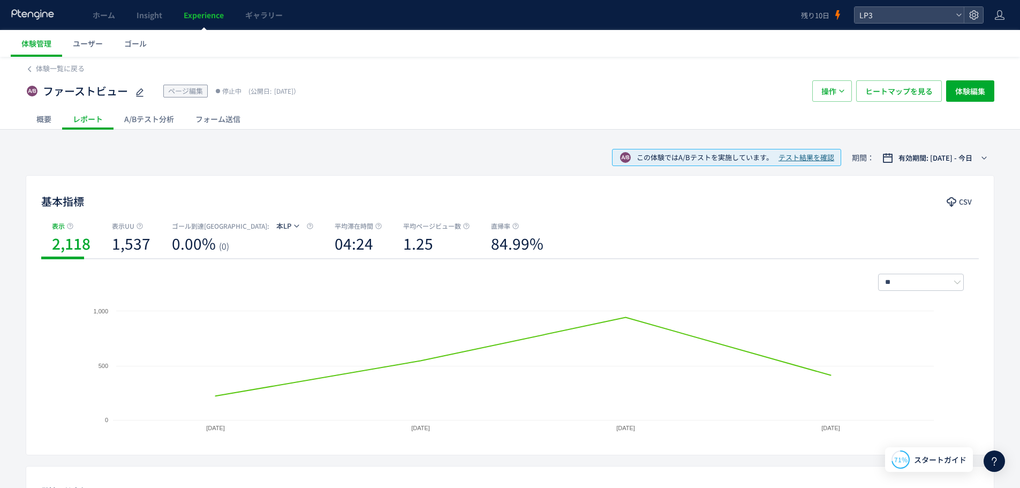
click at [154, 112] on div "A/Bテスト分析" at bounding box center [149, 118] width 71 height 21
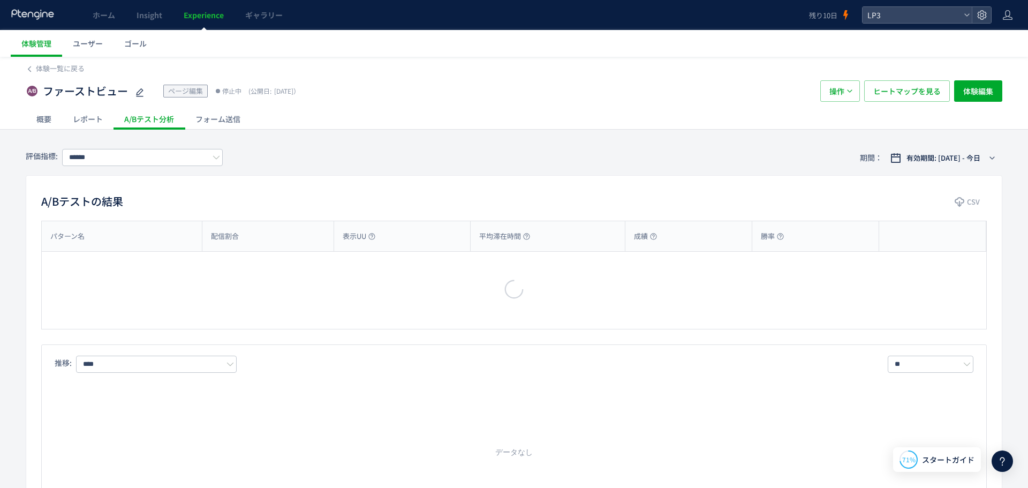
type input "***"
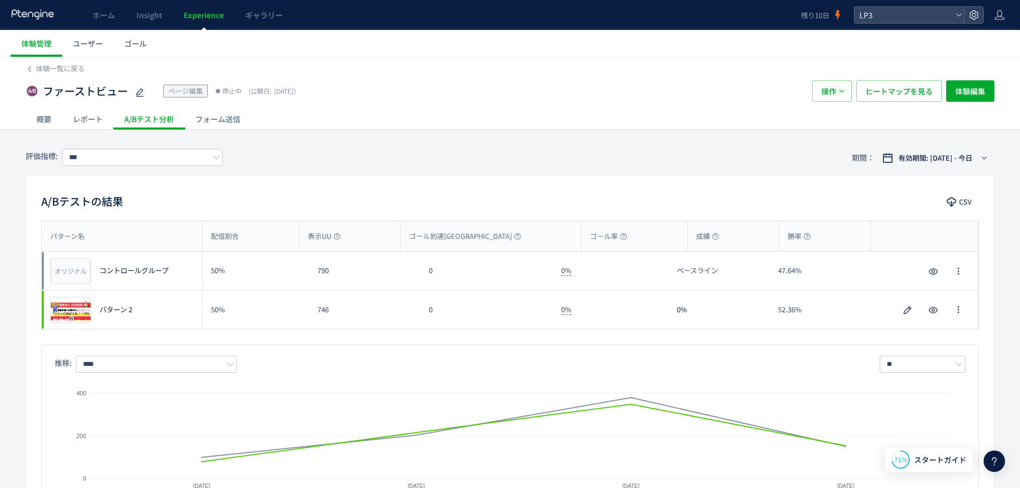
click at [229, 123] on div "フォーム送信" at bounding box center [218, 118] width 66 height 21
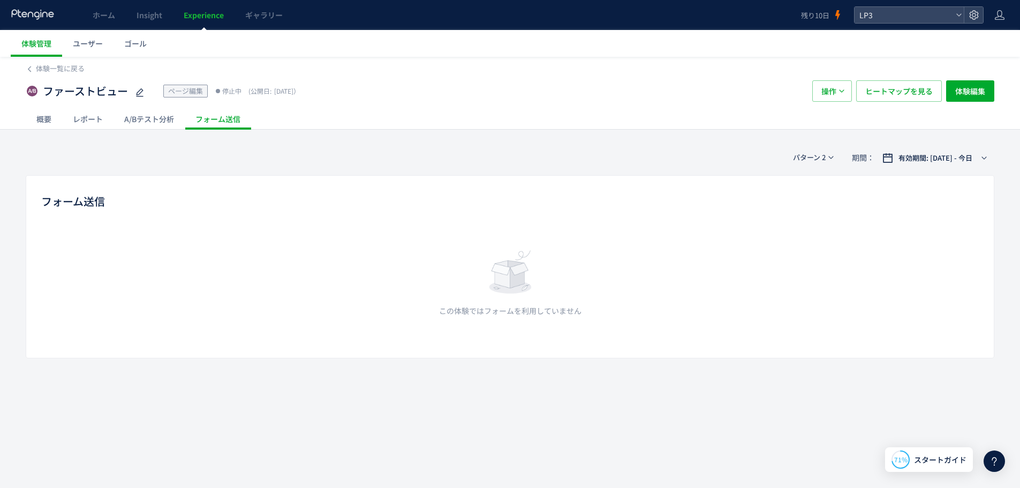
click at [47, 123] on div "概要" at bounding box center [44, 118] width 36 height 21
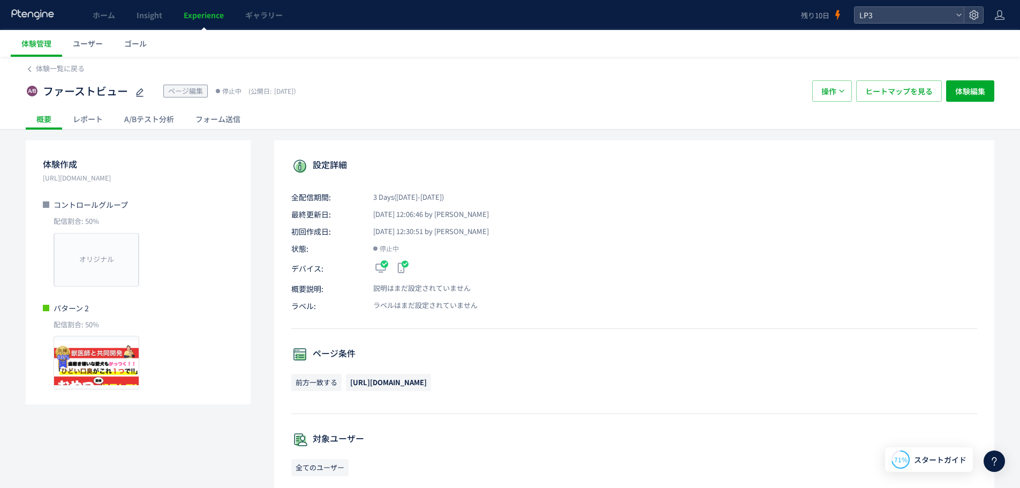
click at [91, 123] on div "レポート" at bounding box center [87, 118] width 51 height 21
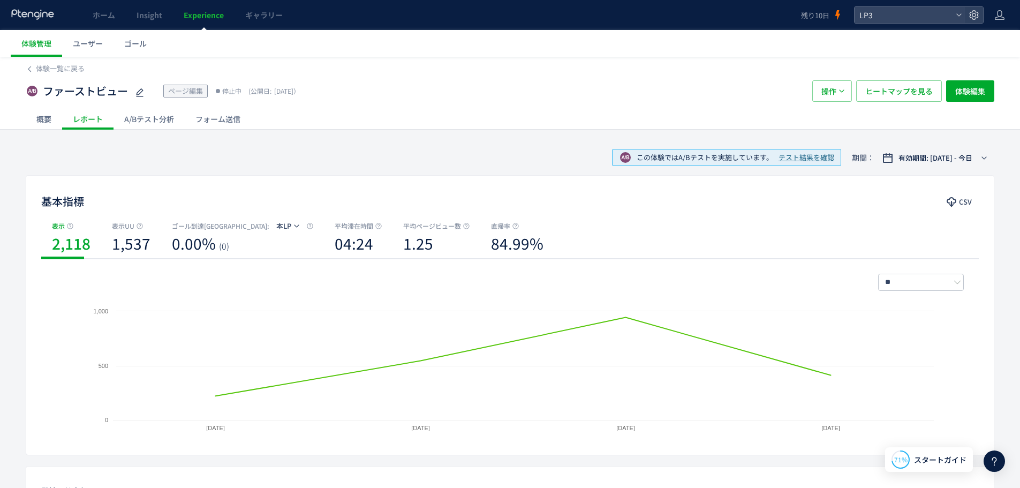
click at [160, 118] on div "A/Bテスト分析" at bounding box center [149, 118] width 71 height 21
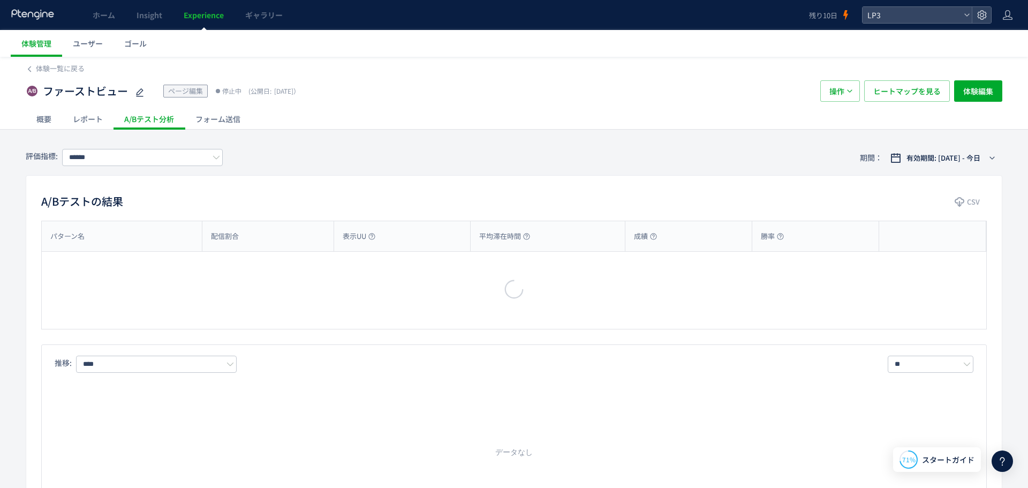
type input "***"
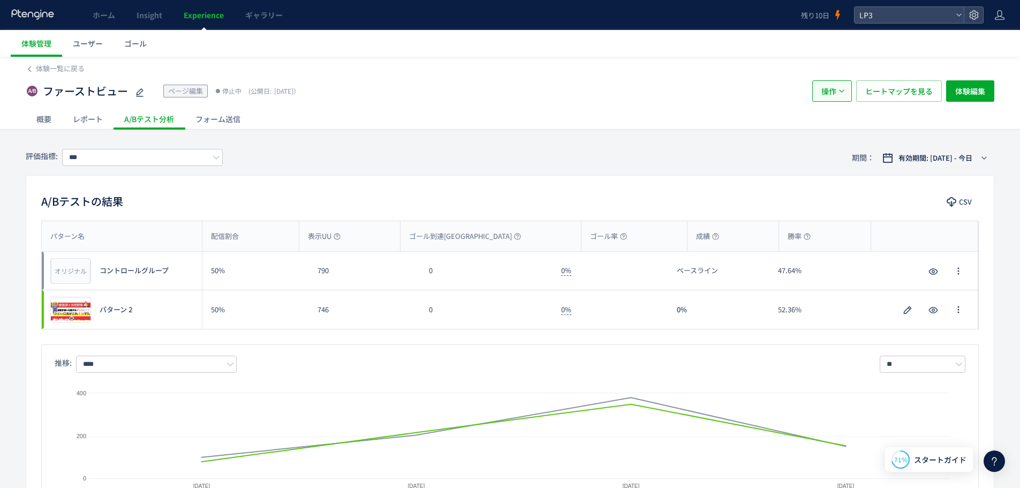
click at [839, 86] on button "操作" at bounding box center [833, 90] width 40 height 21
click at [828, 160] on li "削除" at bounding box center [832, 162] width 36 height 19
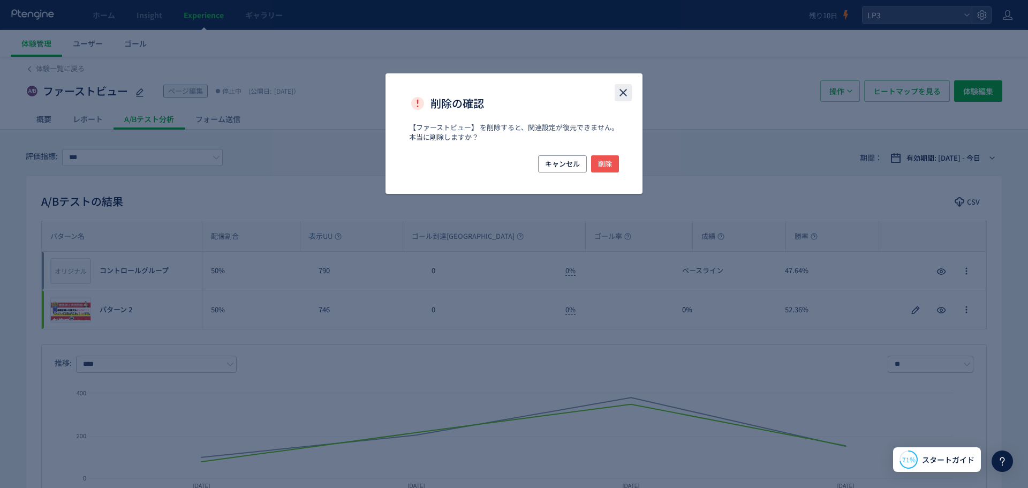
click at [626, 93] on icon "close" at bounding box center [623, 92] width 13 height 13
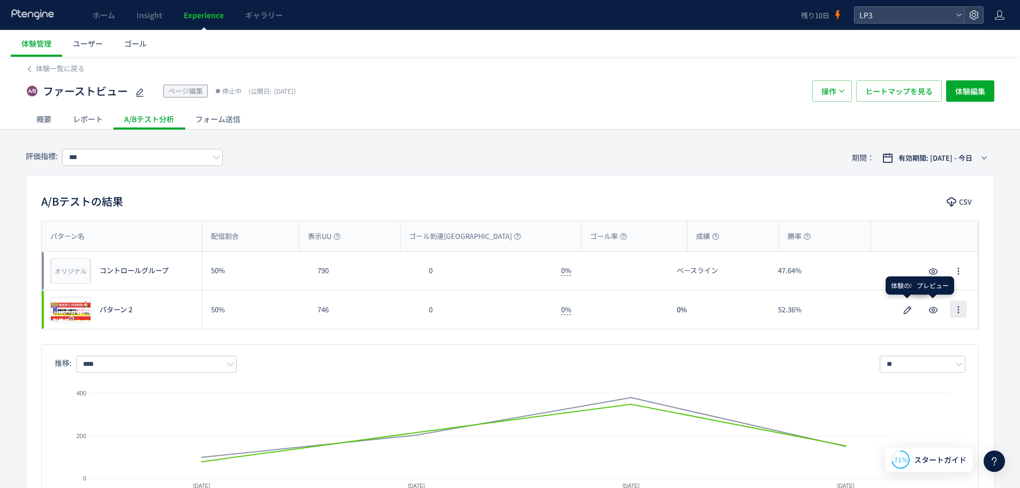
click at [960, 311] on icon "button" at bounding box center [958, 309] width 9 height 9
click at [874, 308] on div at bounding box center [924, 309] width 107 height 17
click at [906, 308] on icon "button" at bounding box center [907, 310] width 13 height 13
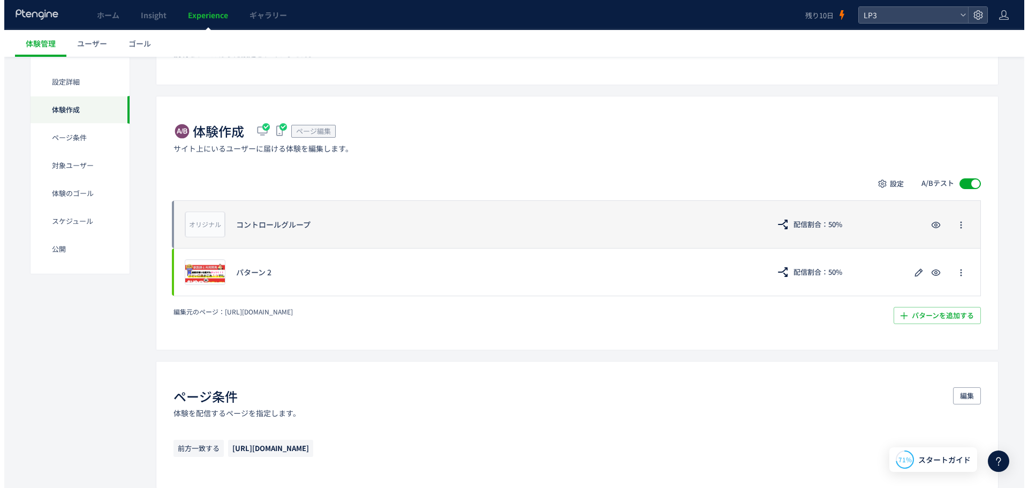
scroll to position [161, 0]
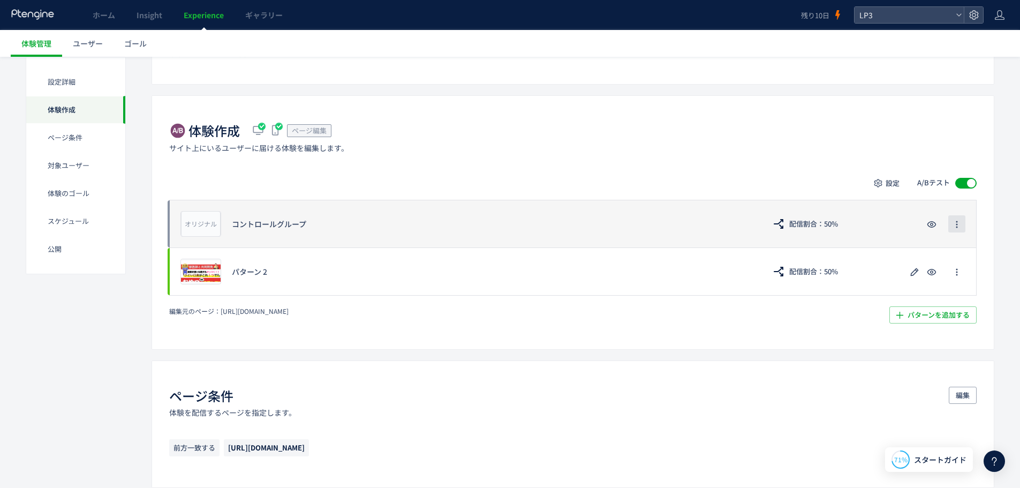
click at [951, 227] on button "button" at bounding box center [957, 223] width 17 height 17
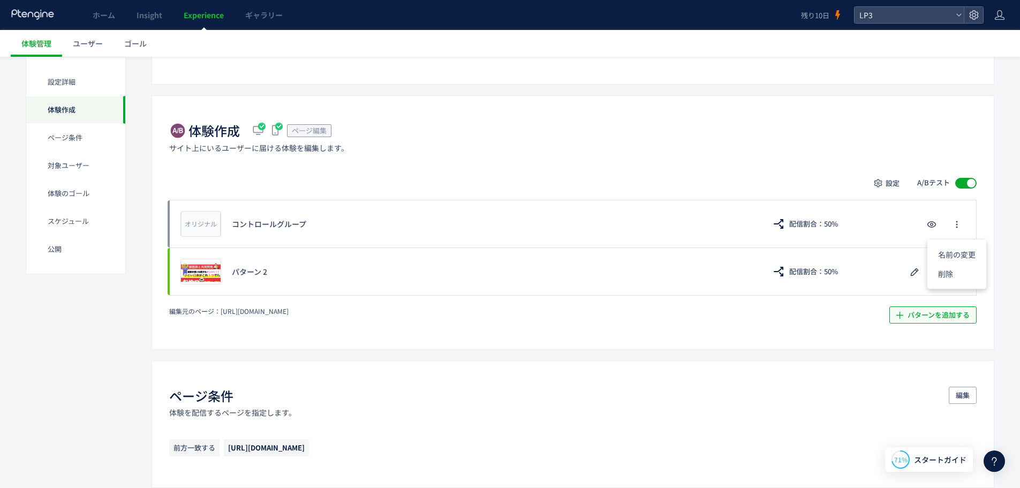
click at [921, 319] on span "パターンを追加する​" at bounding box center [939, 314] width 62 height 17
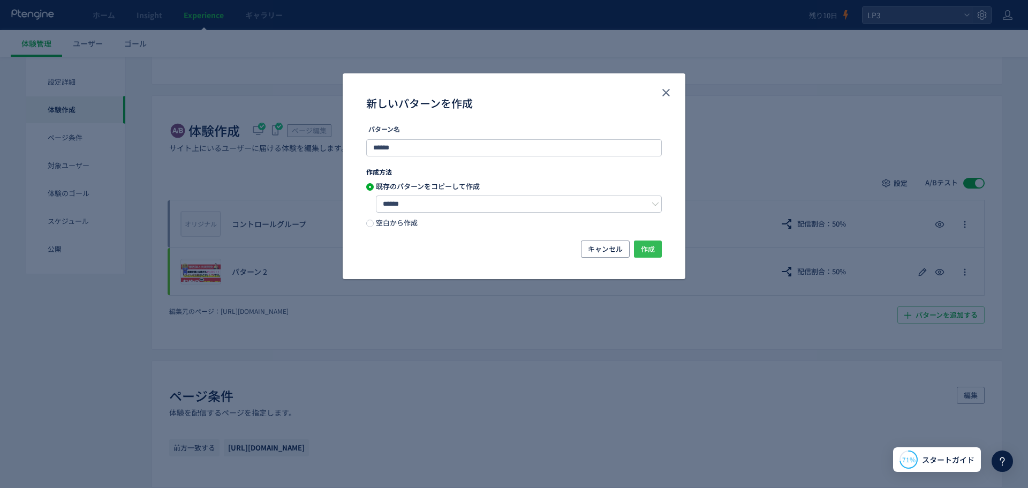
click at [657, 249] on button "作成" at bounding box center [648, 248] width 28 height 17
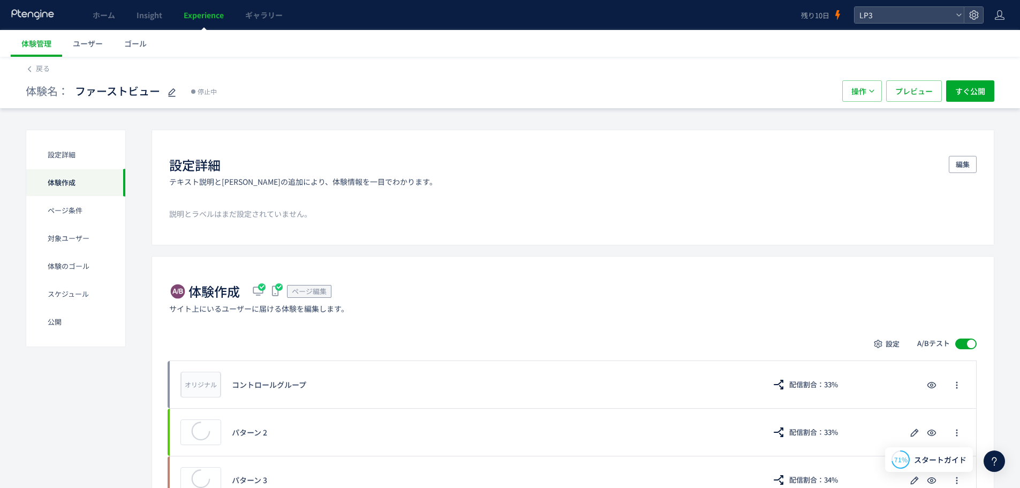
scroll to position [107, 0]
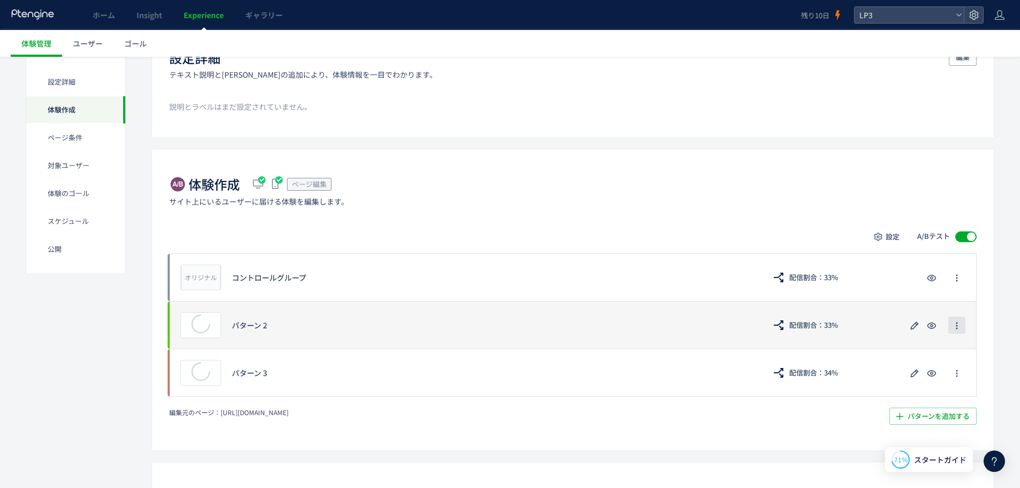
click at [958, 327] on icon "button" at bounding box center [957, 325] width 9 height 9
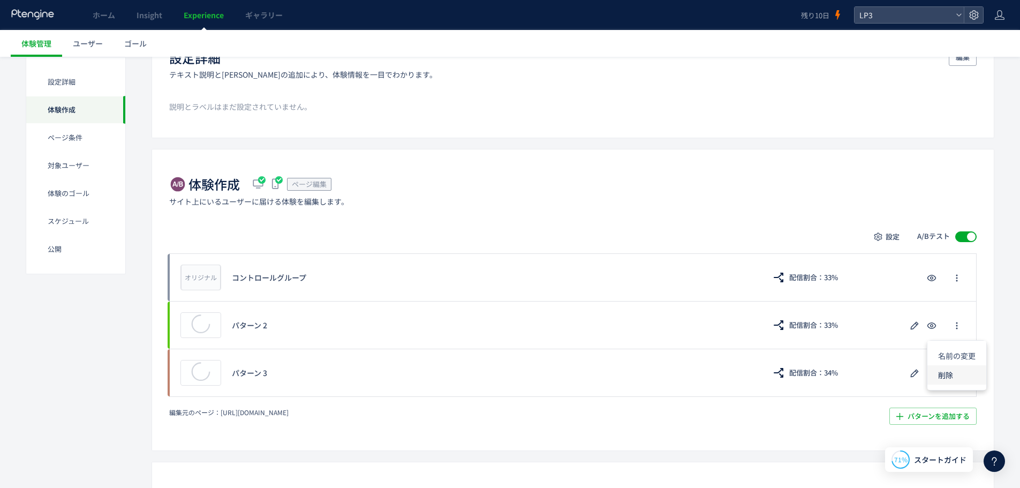
click at [969, 377] on li "削除" at bounding box center [957, 374] width 59 height 19
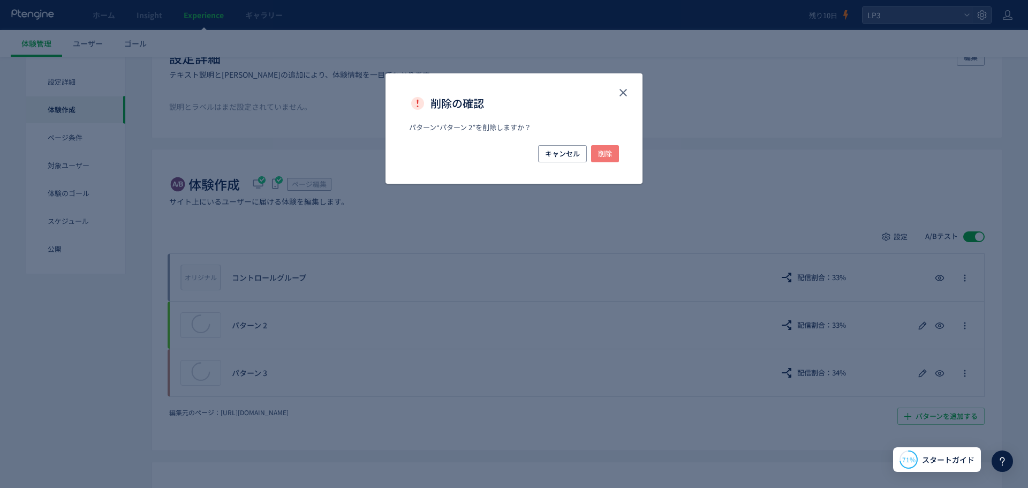
click at [605, 160] on span "削除" at bounding box center [605, 153] width 14 height 17
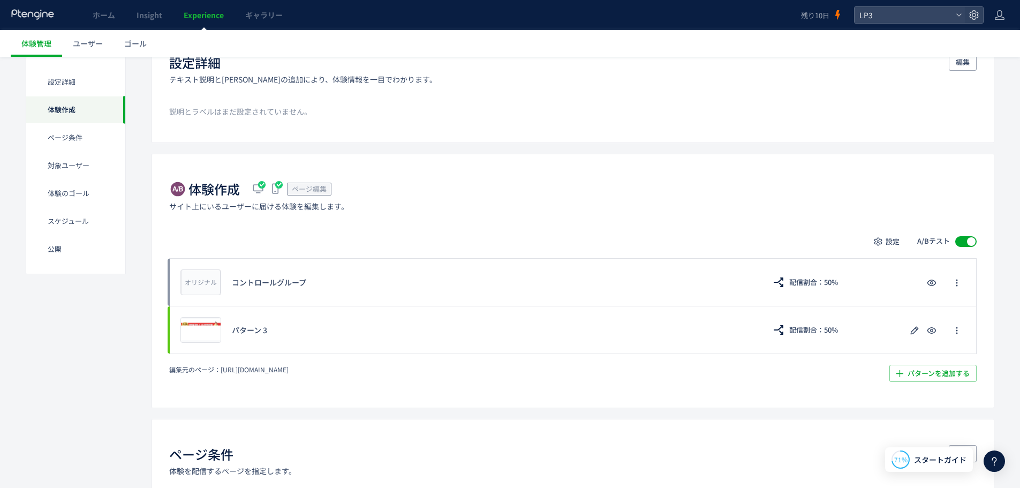
scroll to position [0, 0]
